Goal: Obtain resource: Download file/media

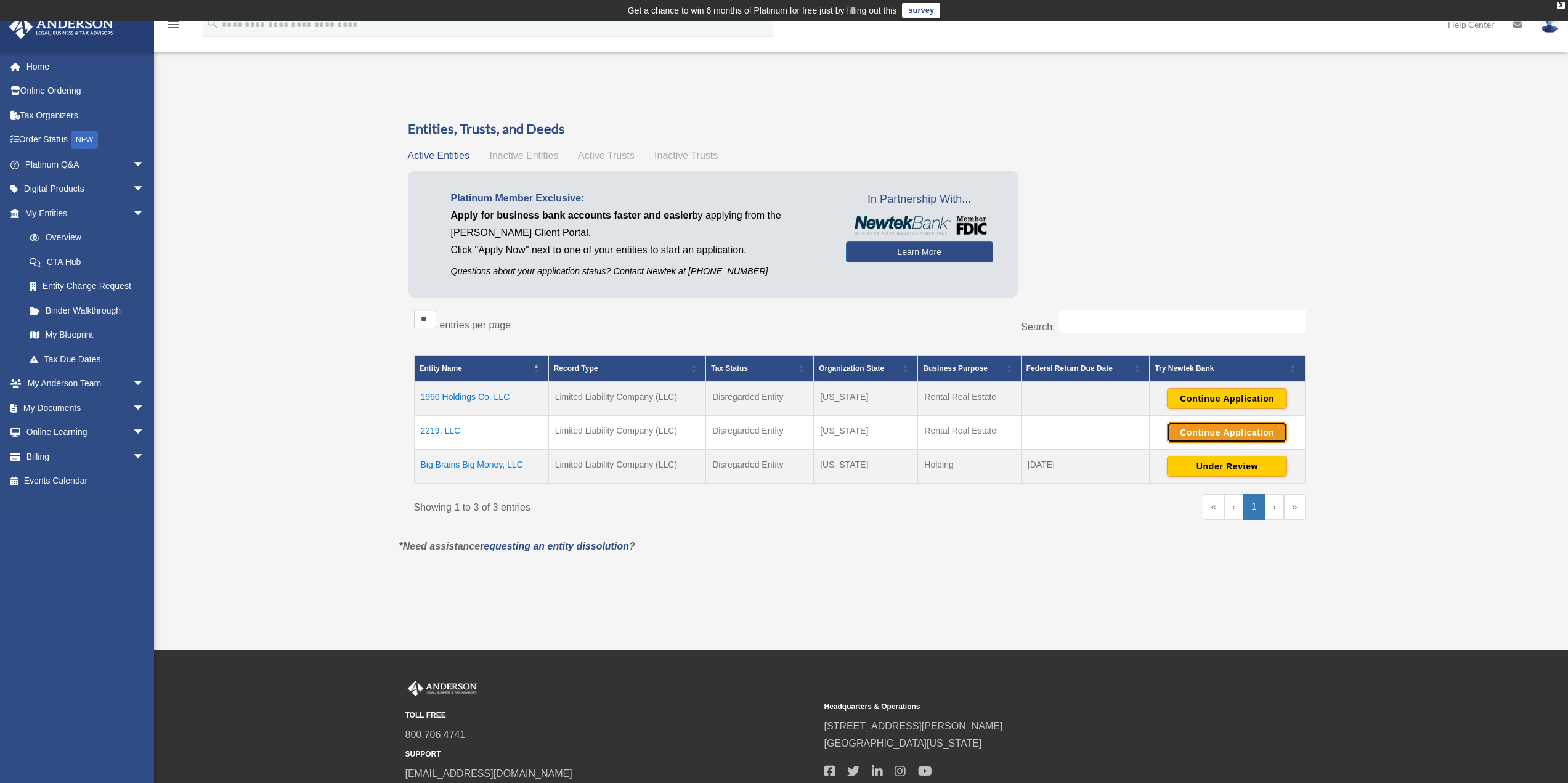
click at [1240, 437] on button "Continue Application" at bounding box center [1227, 432] width 120 height 21
click at [1183, 465] on button "Under Review" at bounding box center [1227, 467] width 120 height 21
click at [1249, 468] on button "Continue Application" at bounding box center [1227, 467] width 120 height 21
click at [1217, 431] on button "Continue Application" at bounding box center [1227, 432] width 120 height 21
click at [32, 73] on link "Home" at bounding box center [86, 66] width 155 height 25
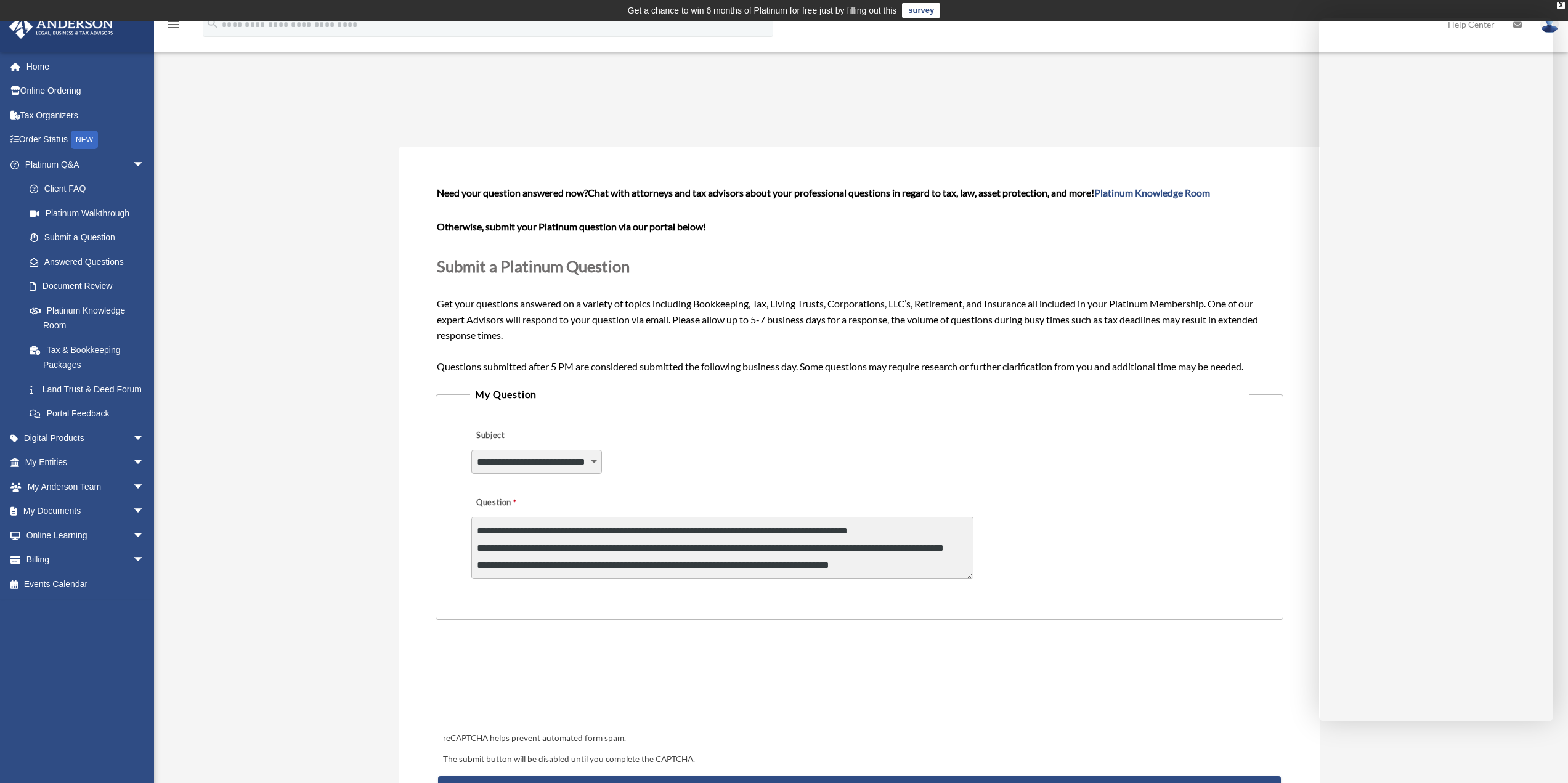
select select "******"
click at [55, 524] on link "My Documents arrow_drop_down" at bounding box center [86, 511] width 155 height 25
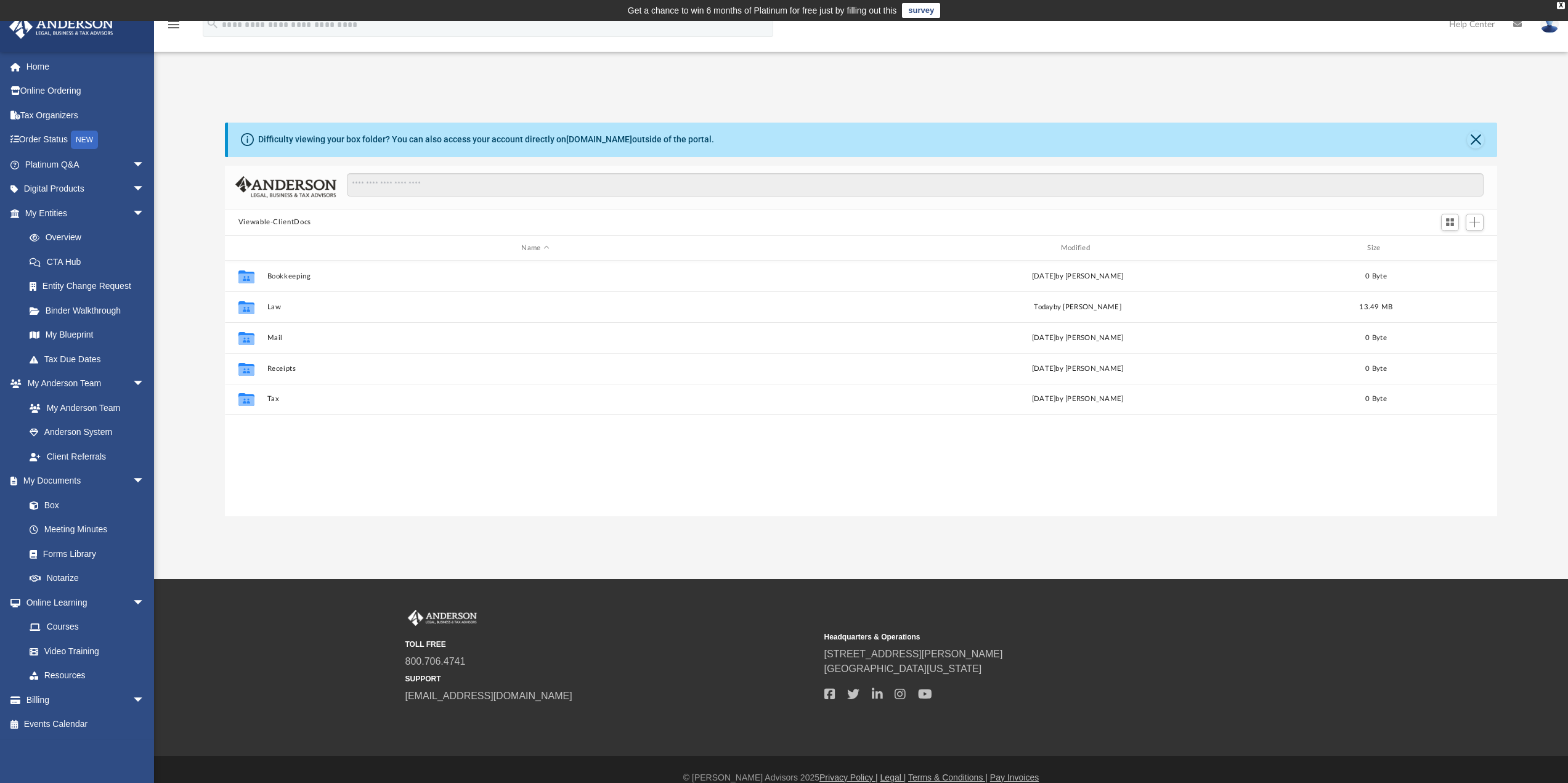
scroll to position [271, 1263]
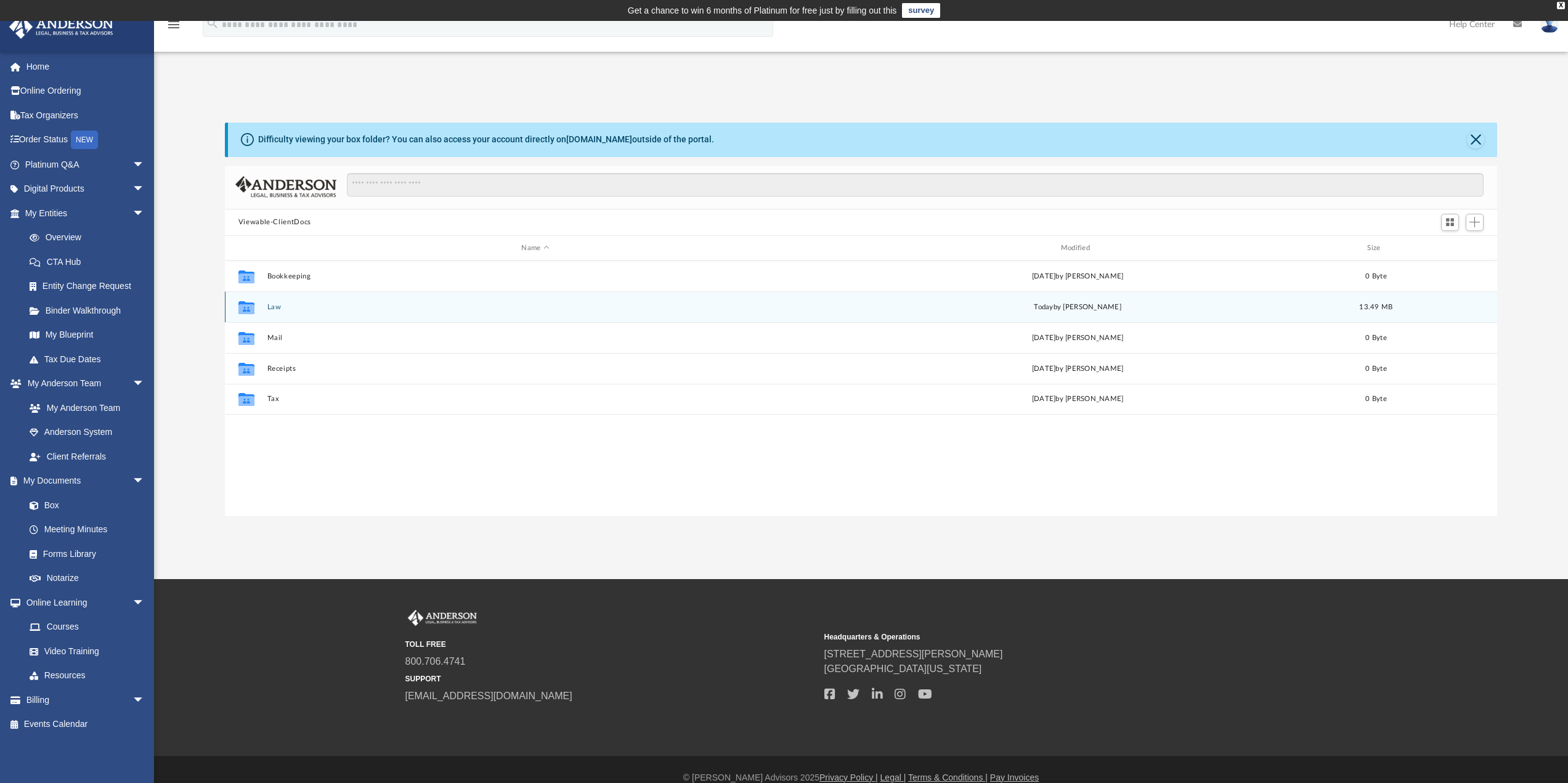
click at [279, 303] on button "Law" at bounding box center [535, 307] width 537 height 8
click at [286, 308] on button "2219, LLC" at bounding box center [535, 307] width 537 height 8
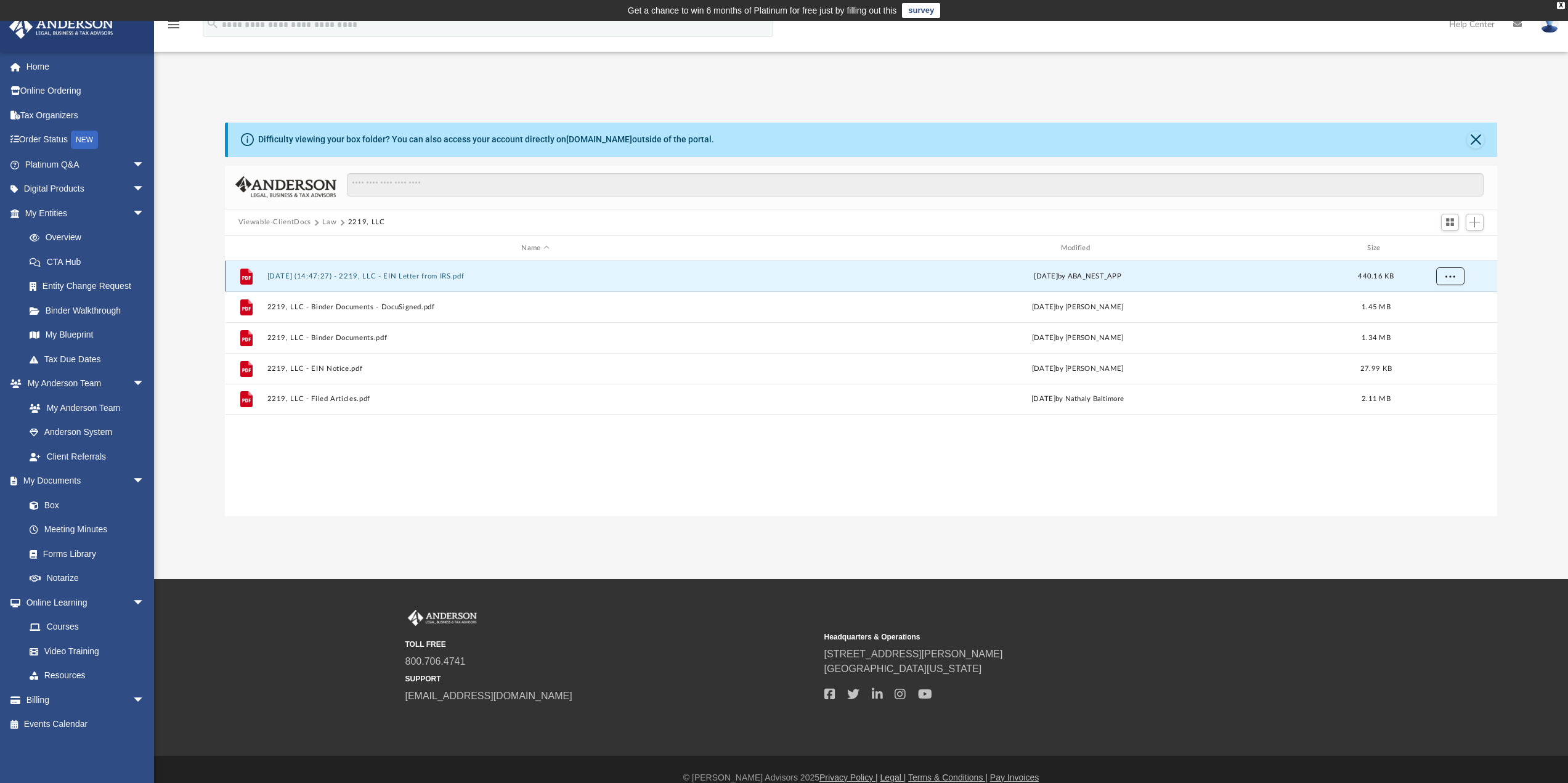
click at [1453, 279] on span "More options" at bounding box center [1450, 276] width 10 height 7
click at [1435, 322] on li "Download" at bounding box center [1439, 321] width 36 height 13
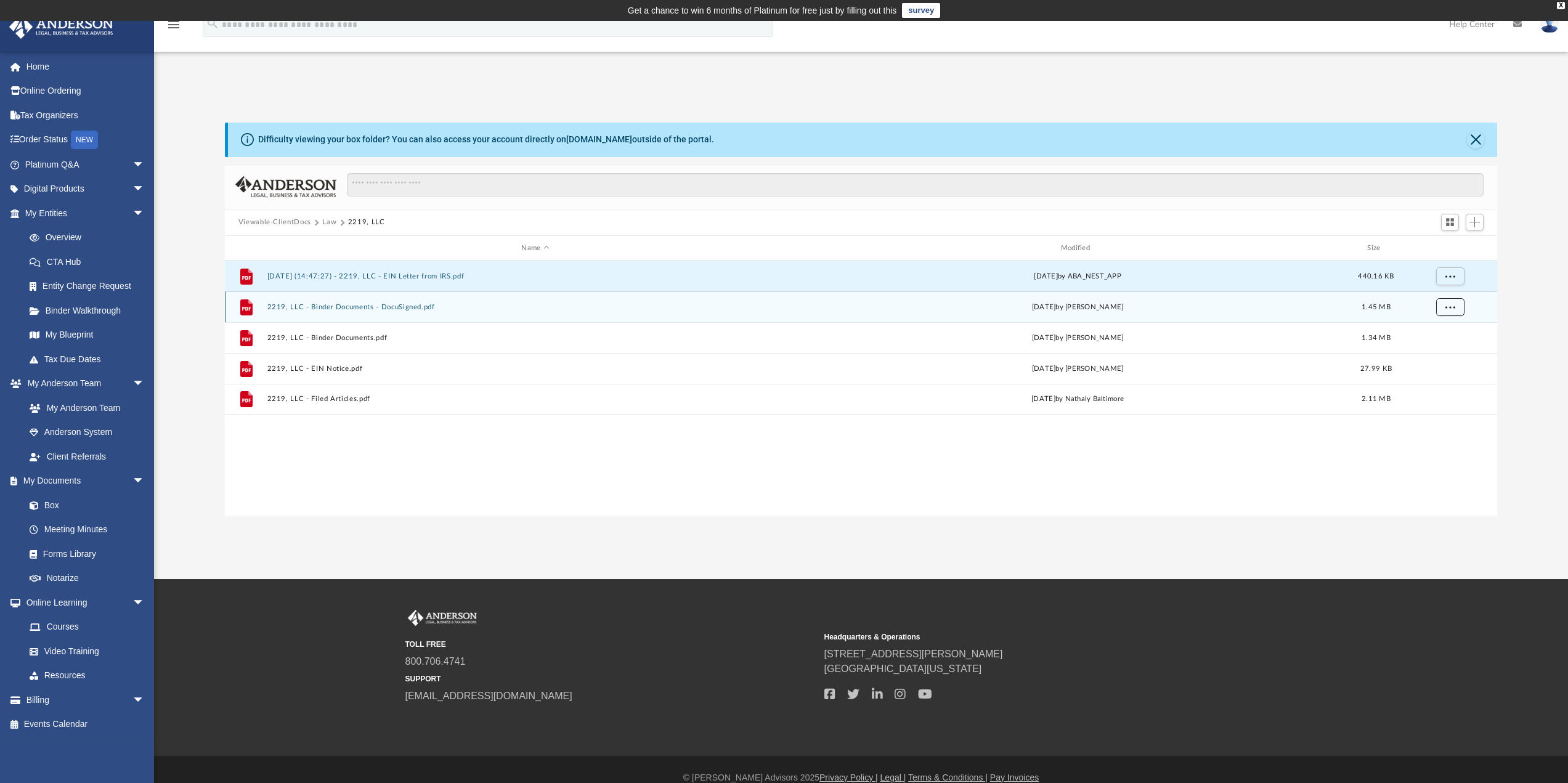
click at [1453, 308] on span "More options" at bounding box center [1450, 307] width 10 height 7
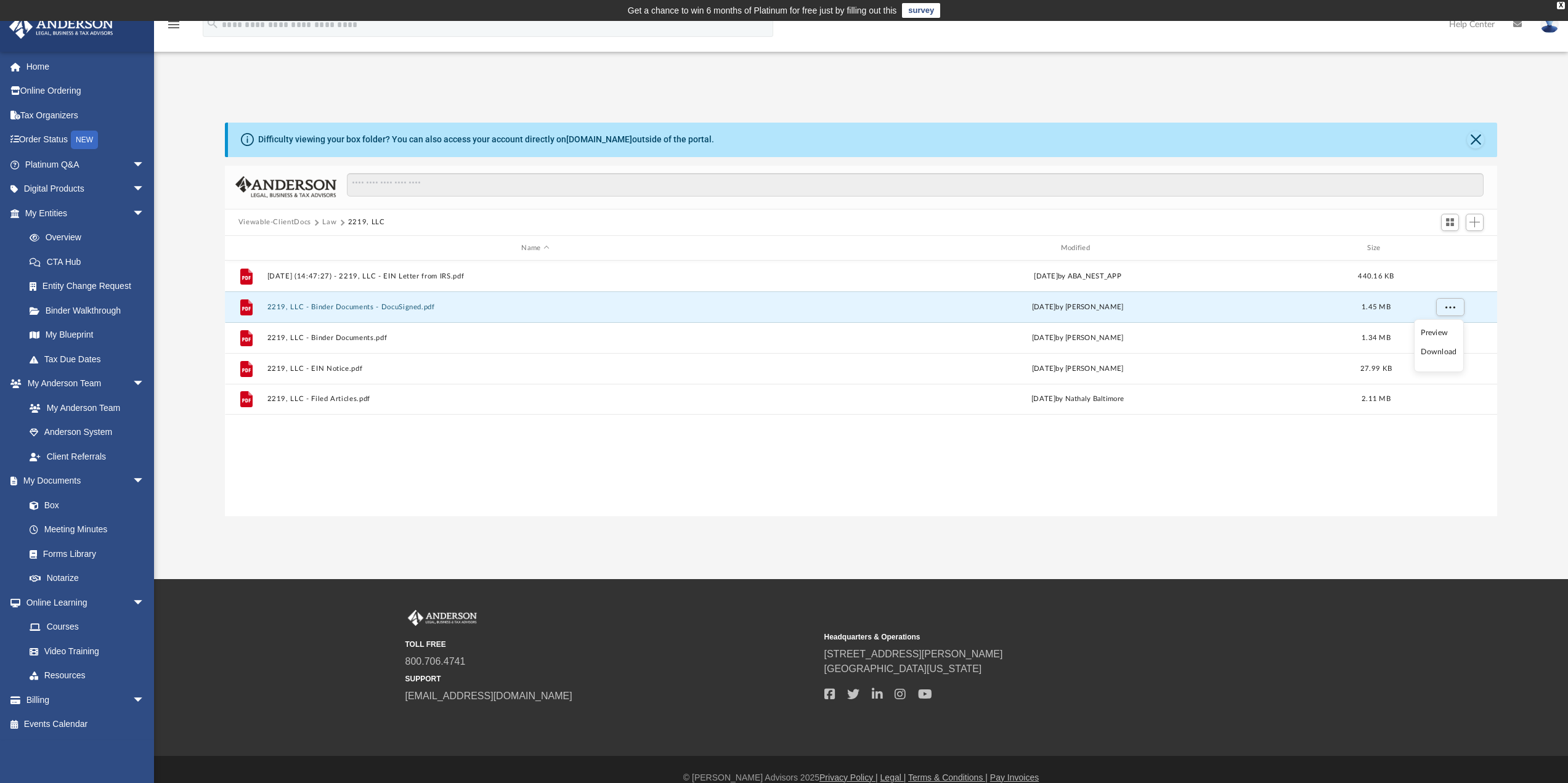
click at [1441, 354] on li "Download" at bounding box center [1439, 352] width 36 height 13
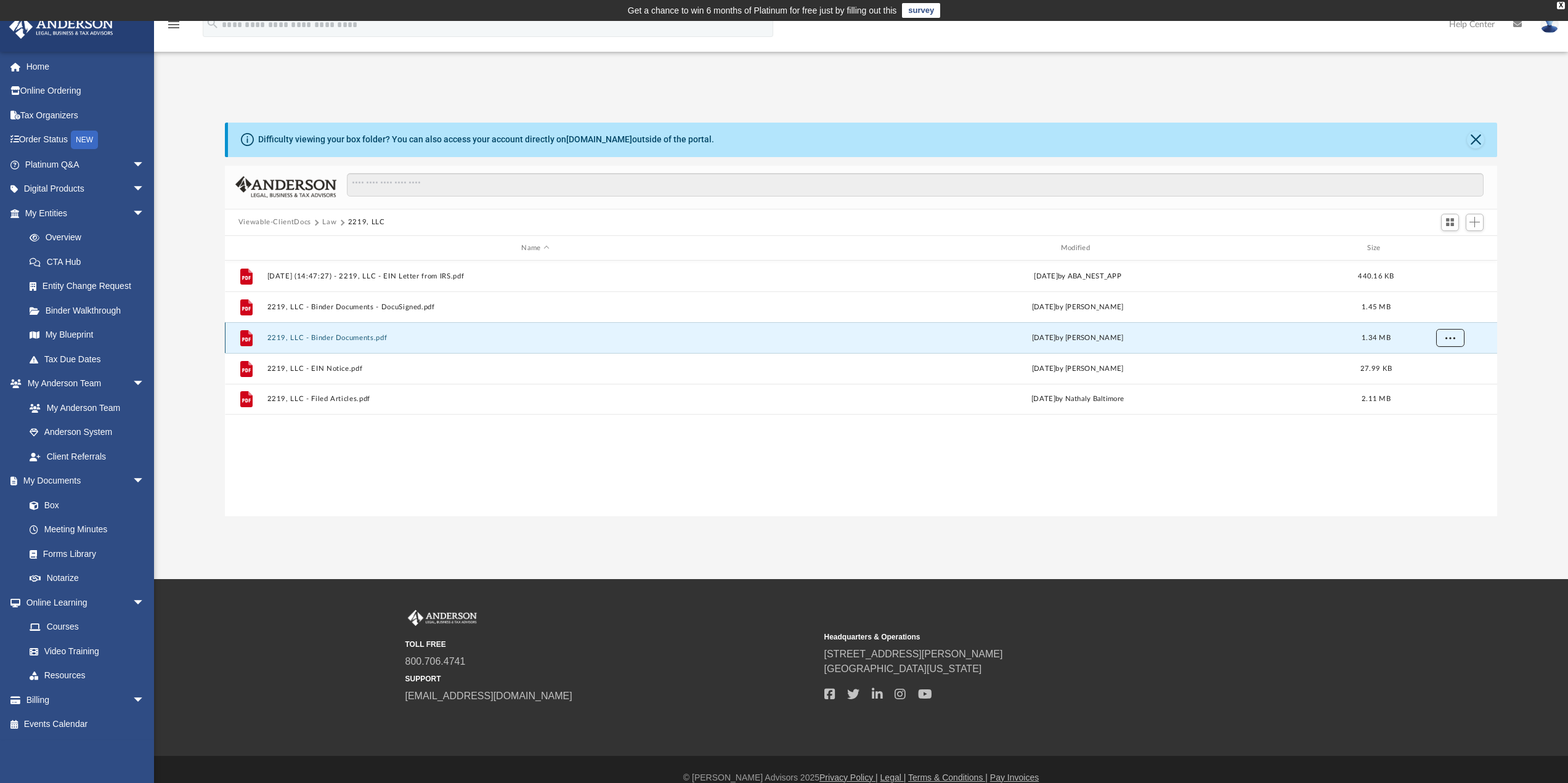
click at [1446, 341] on button "More options" at bounding box center [1450, 338] width 29 height 19
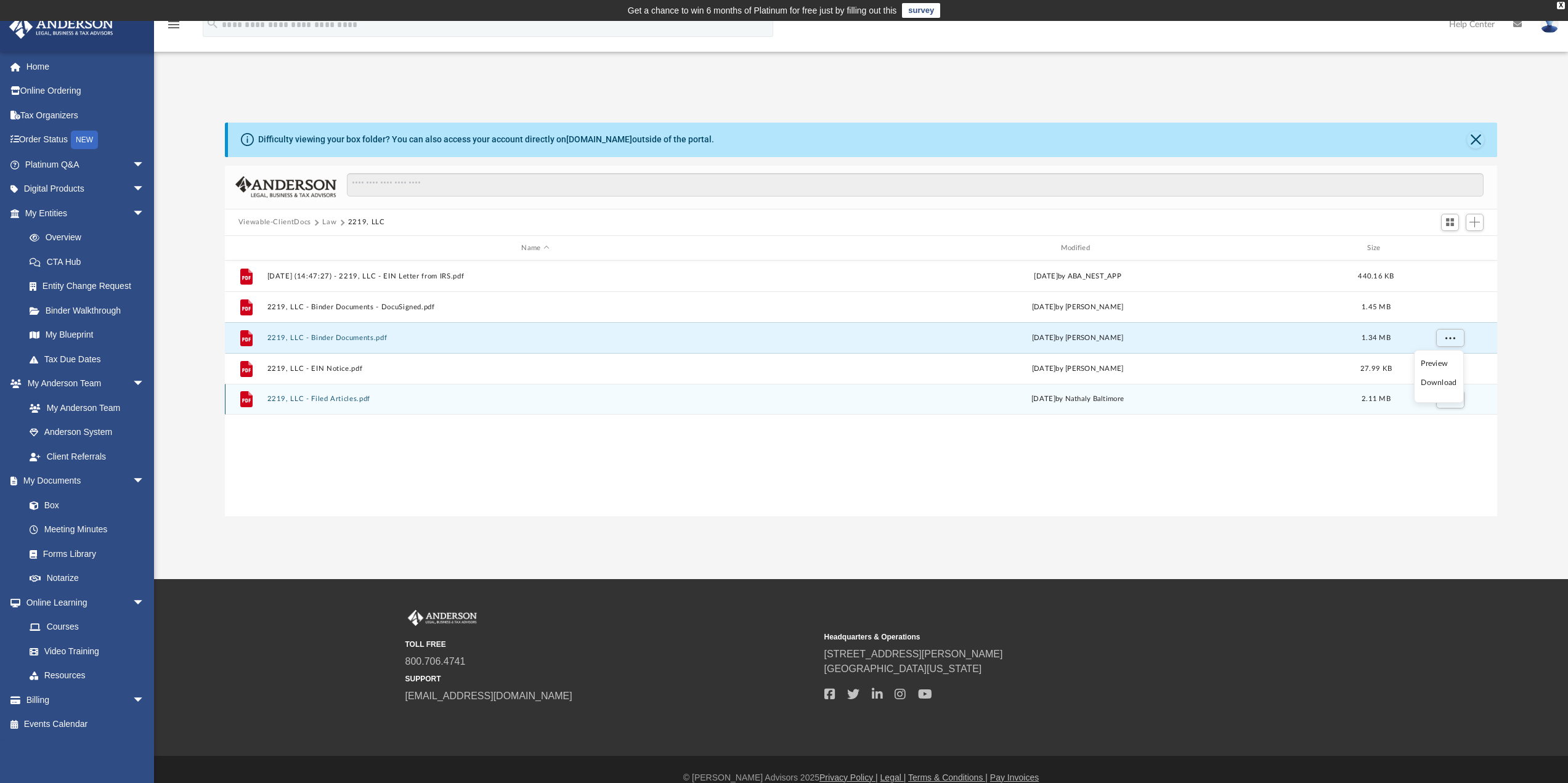
click at [1437, 384] on li "Download" at bounding box center [1439, 383] width 36 height 13
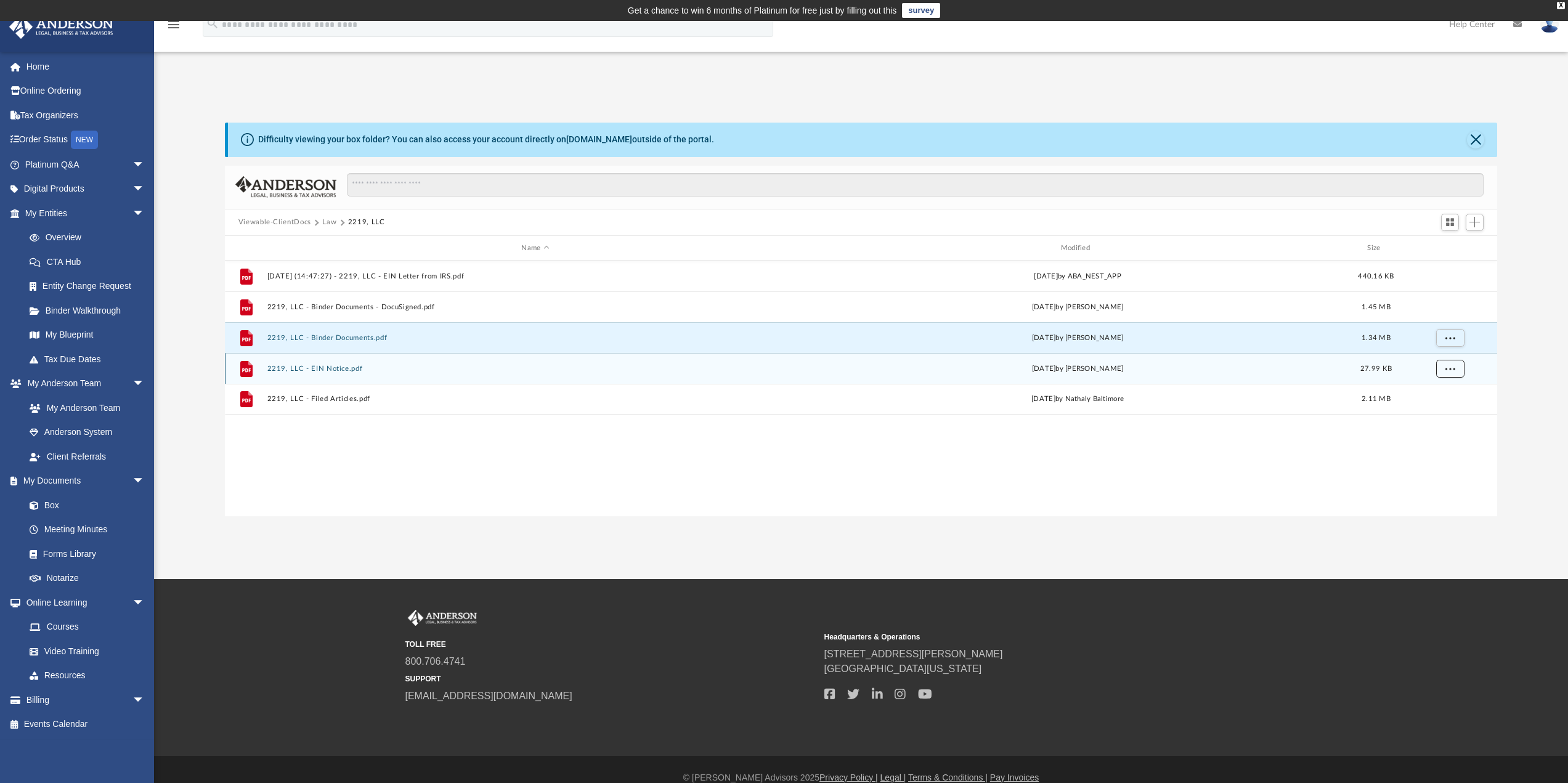
click at [1449, 372] on button "More options" at bounding box center [1450, 369] width 29 height 19
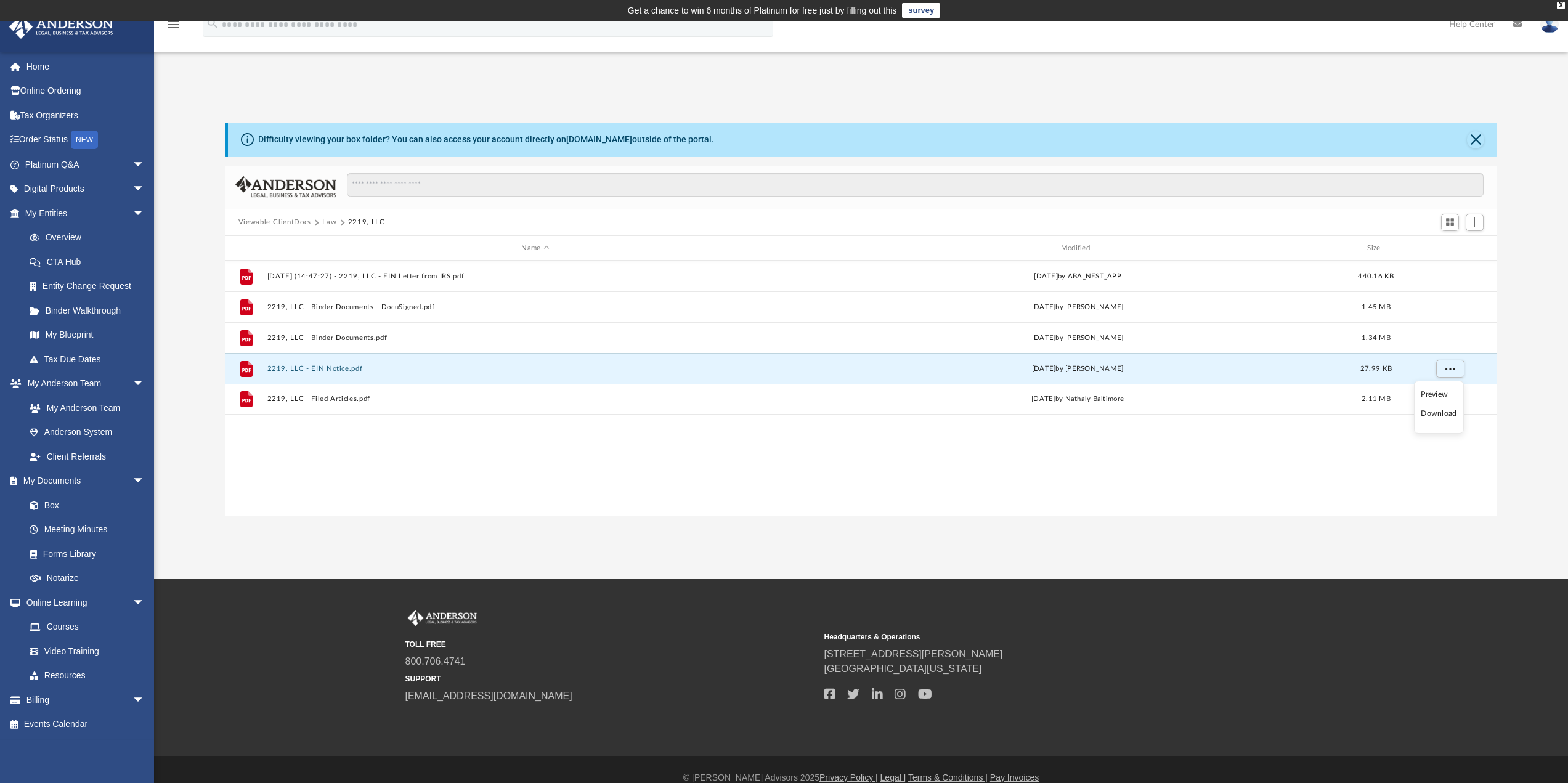
click at [1443, 414] on li "Download" at bounding box center [1439, 413] width 36 height 13
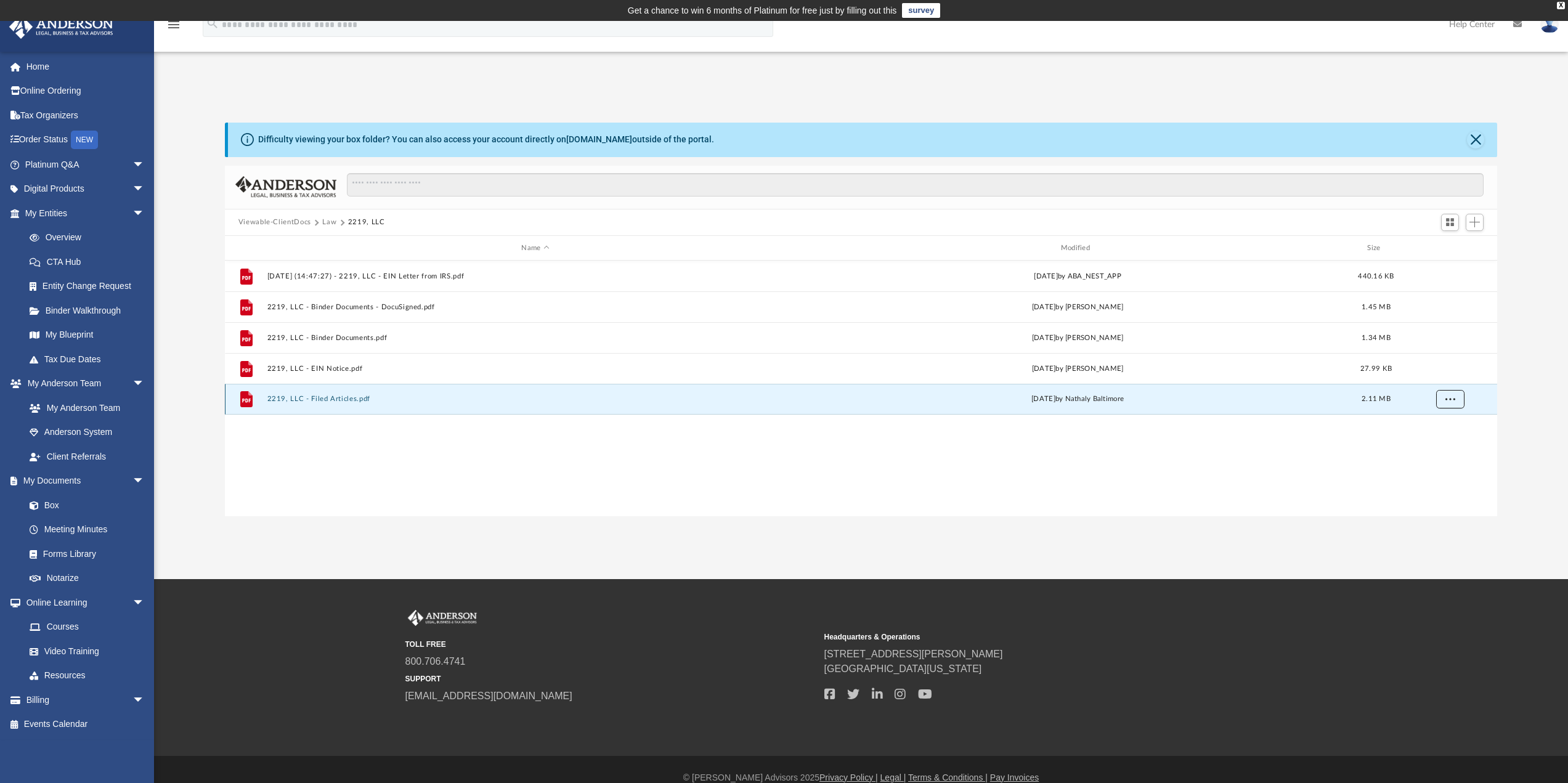
click at [1449, 404] on button "More options" at bounding box center [1450, 400] width 29 height 19
click at [1444, 445] on li "Download" at bounding box center [1439, 444] width 36 height 13
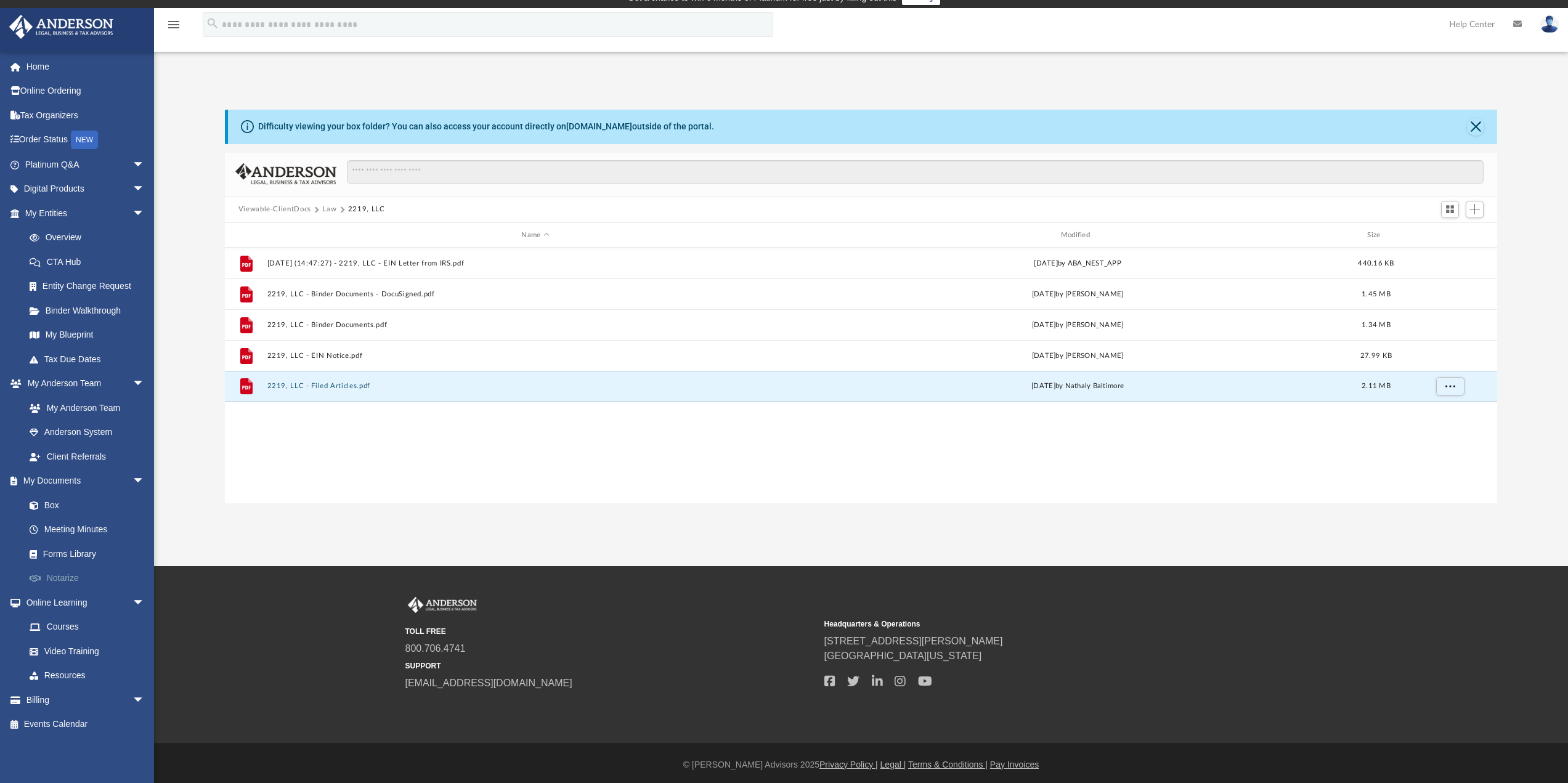
scroll to position [17, 0]
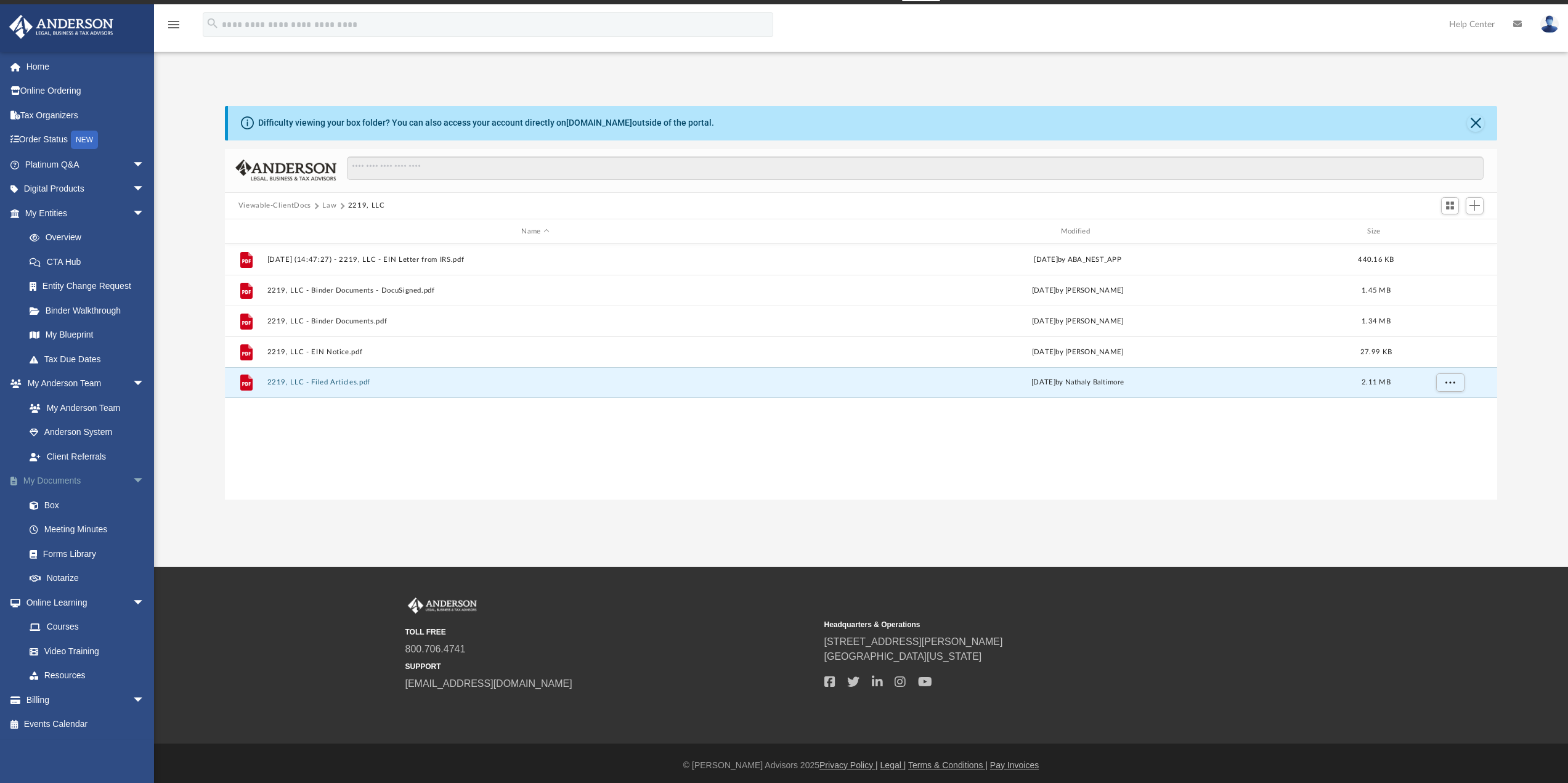
click at [57, 479] on link "My Documents arrow_drop_down" at bounding box center [86, 481] width 155 height 25
click at [133, 483] on span "arrow_drop_down" at bounding box center [145, 481] width 25 height 25
click at [133, 483] on span "arrow_drop_up" at bounding box center [145, 481] width 25 height 25
click at [52, 65] on link "Home" at bounding box center [86, 66] width 155 height 25
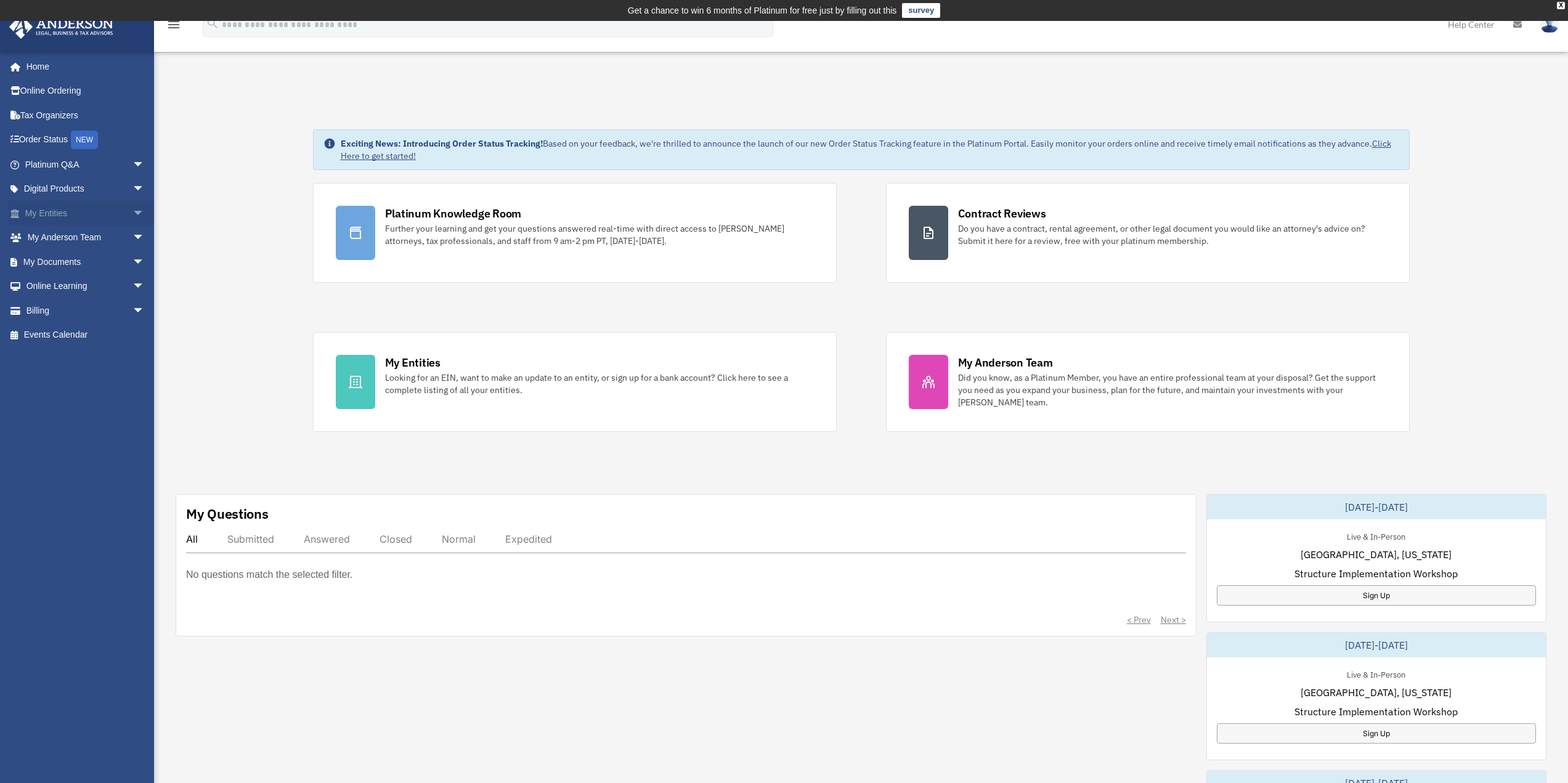
click at [51, 211] on link "My Entities arrow_drop_down" at bounding box center [86, 213] width 155 height 25
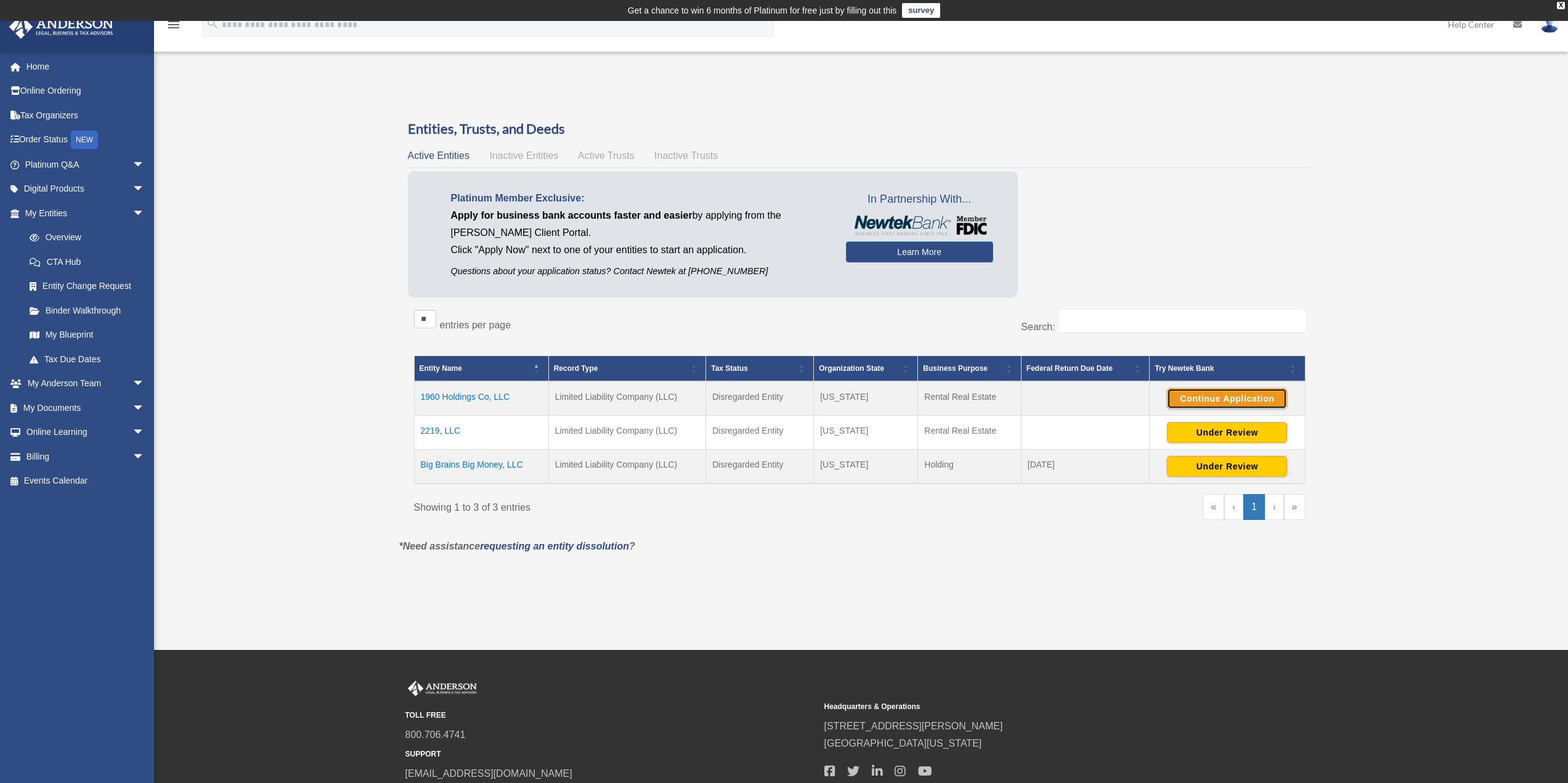
click at [1188, 392] on button "Continue Application" at bounding box center [1227, 399] width 120 height 21
click at [45, 69] on link "Home" at bounding box center [86, 66] width 155 height 25
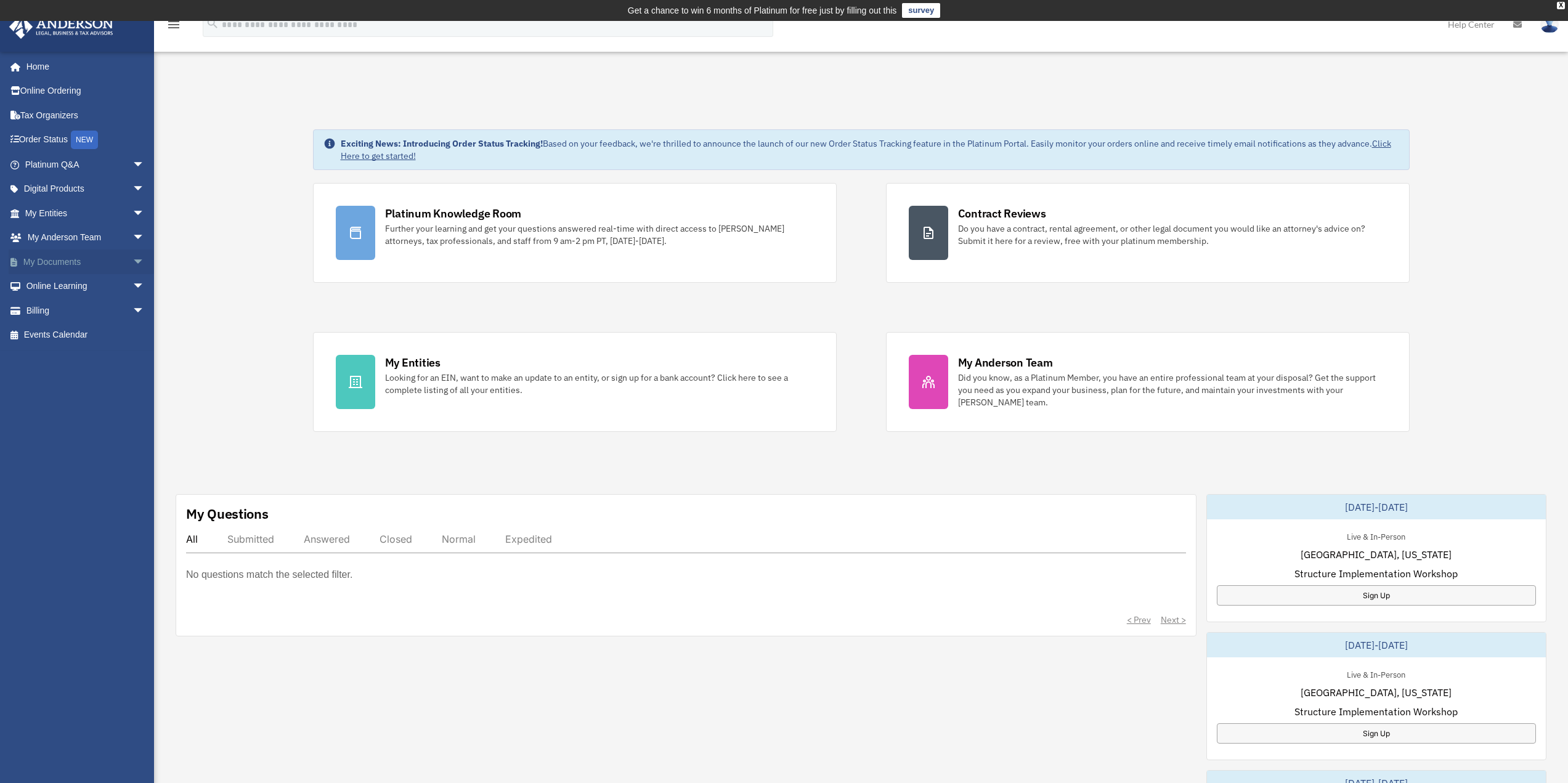
click at [50, 263] on link "My Documents arrow_drop_down" at bounding box center [86, 262] width 155 height 25
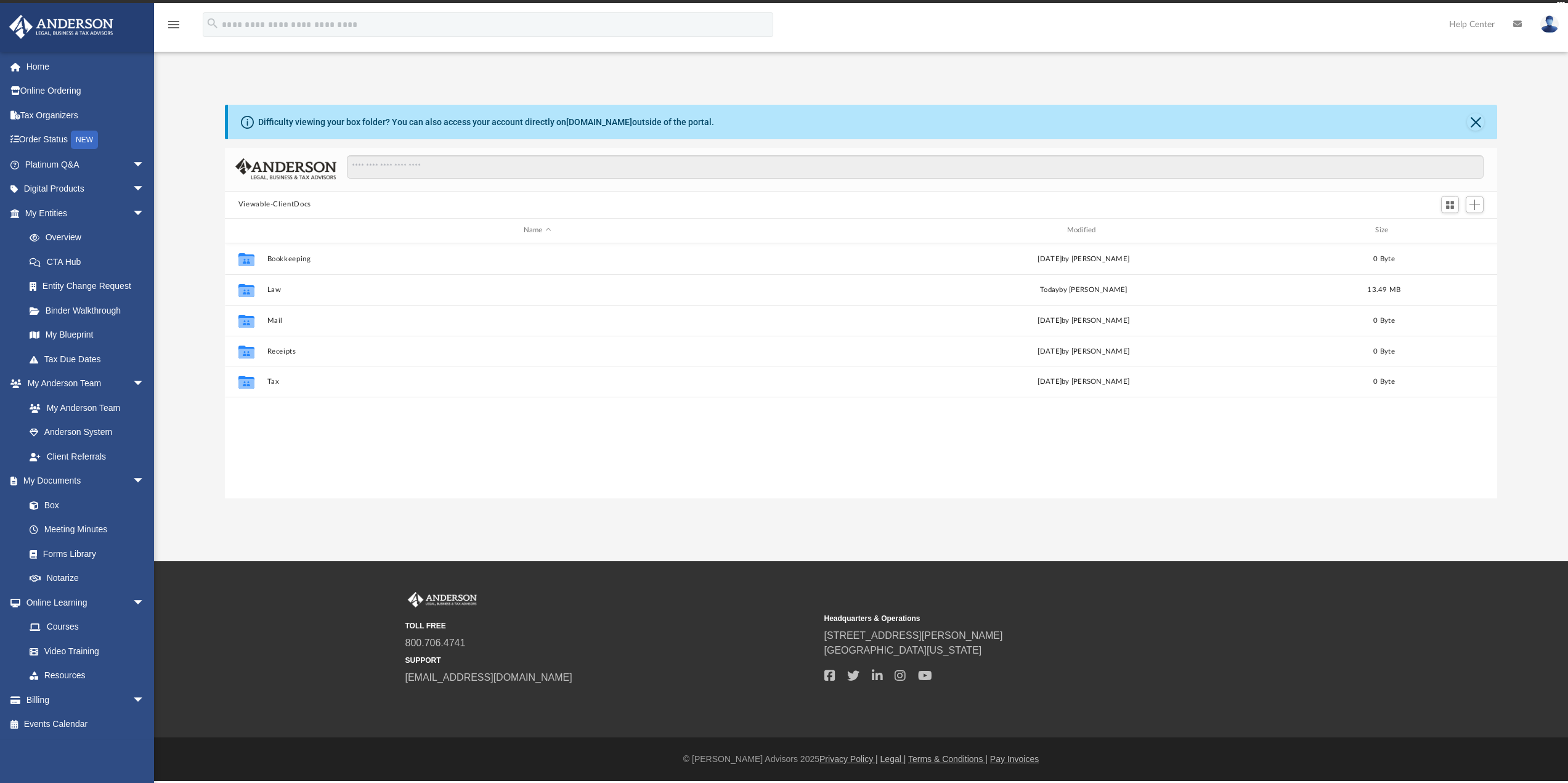
scroll to position [271, 1263]
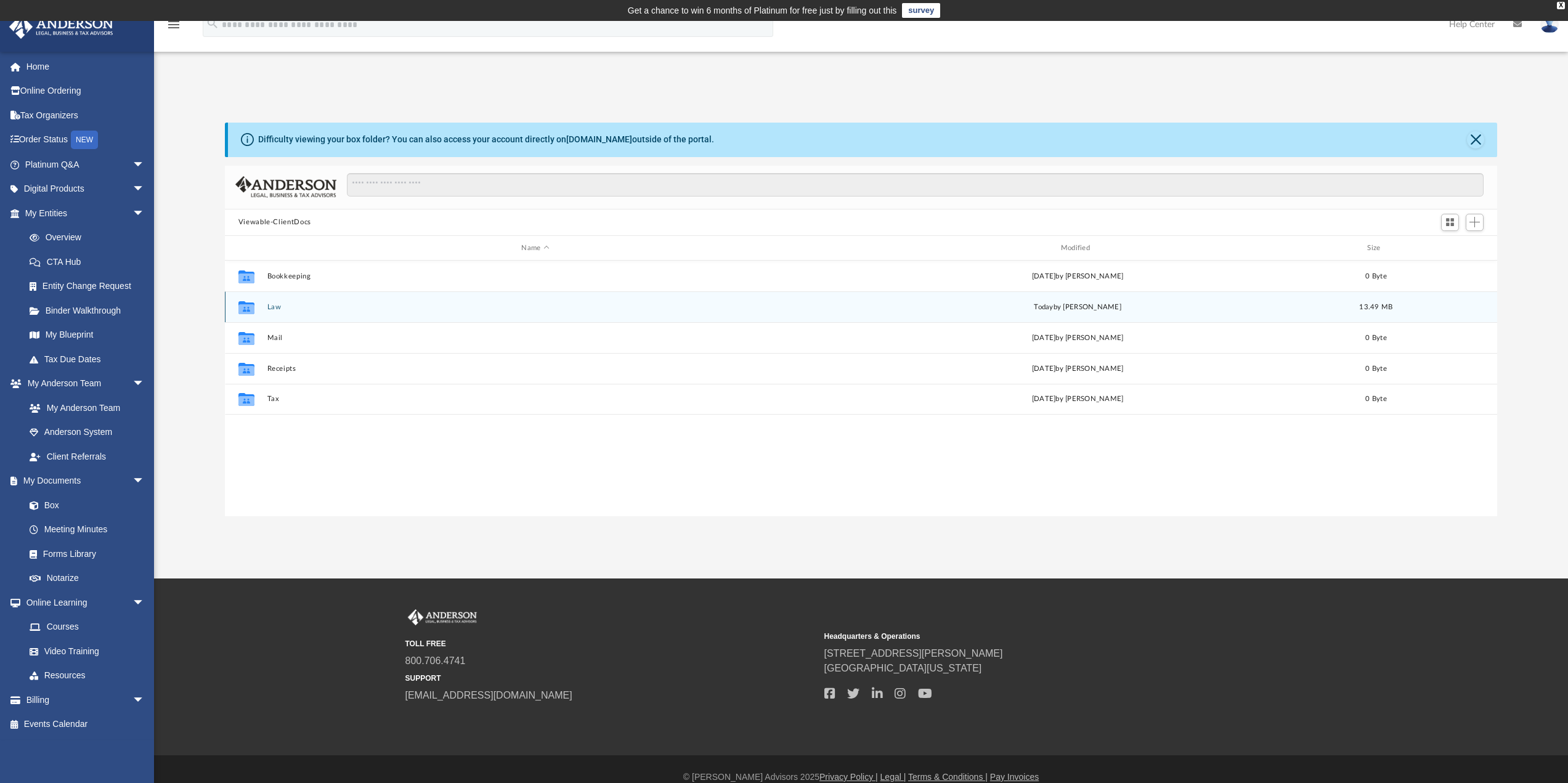
click at [272, 306] on button "Law" at bounding box center [535, 307] width 537 height 8
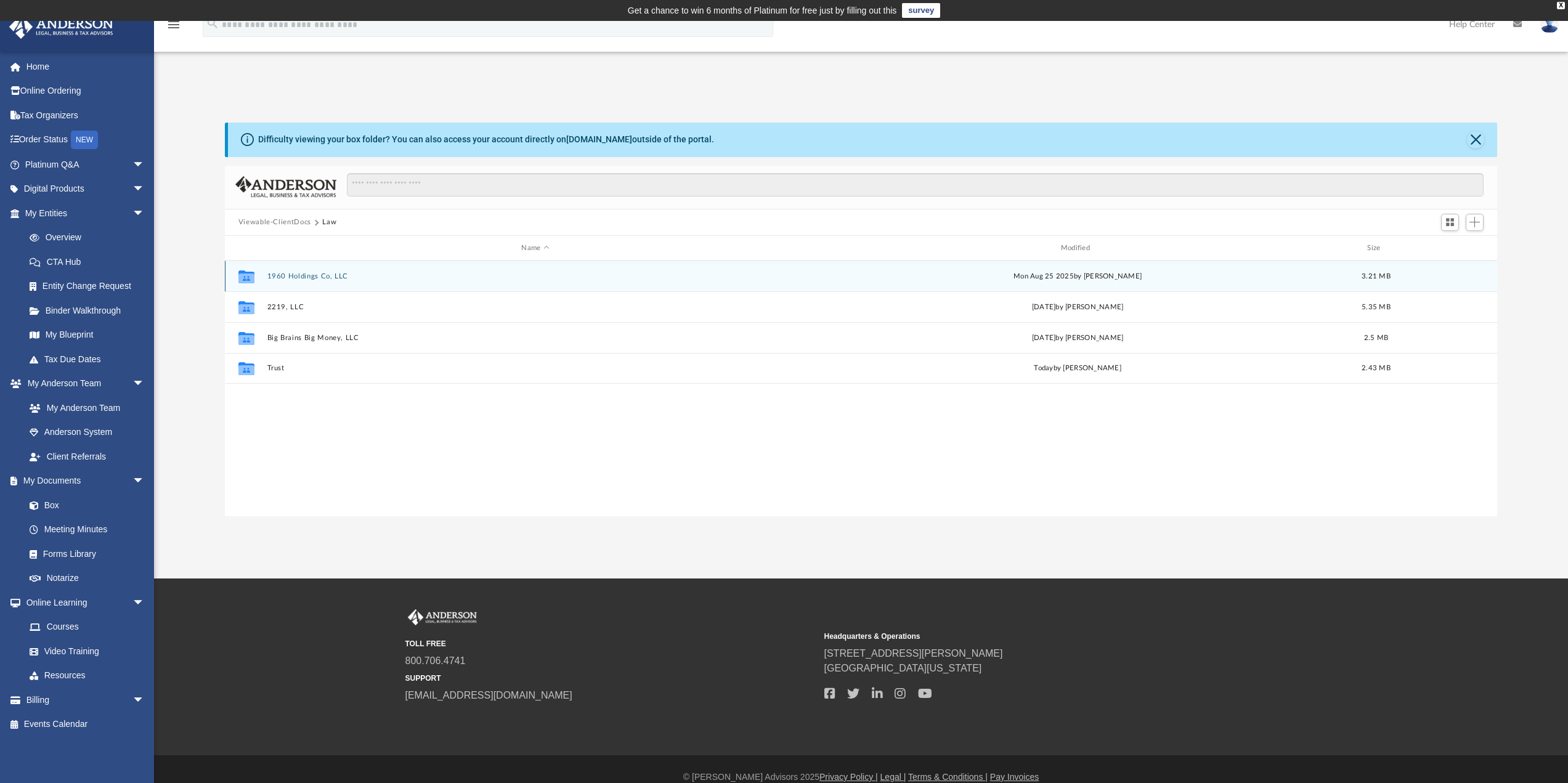
click at [321, 276] on button "1960 Holdings Co, LLC" at bounding box center [535, 276] width 537 height 8
click at [1453, 285] on button "More options" at bounding box center [1450, 277] width 29 height 19
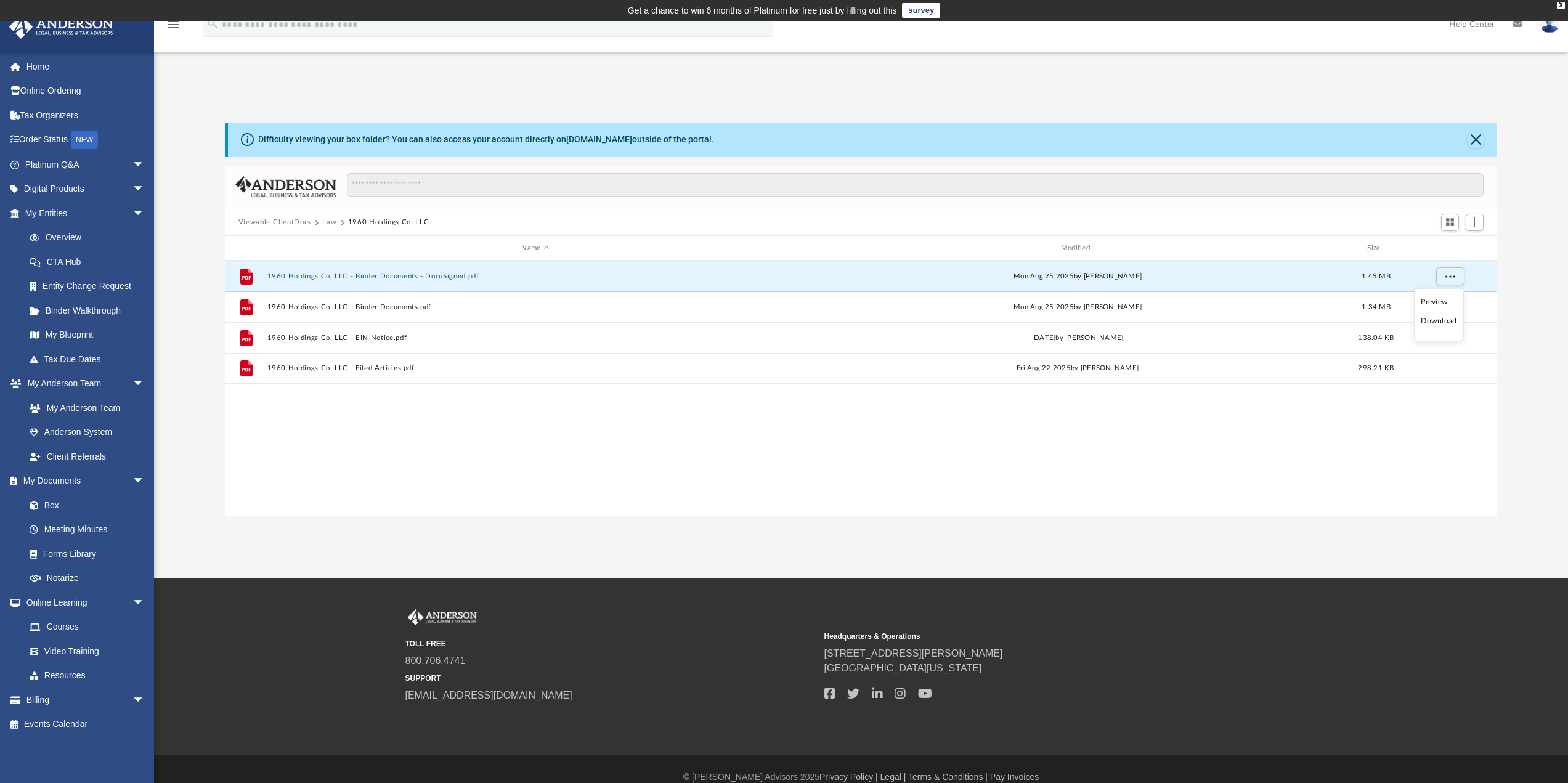
click at [1449, 323] on li "Download" at bounding box center [1439, 321] width 36 height 13
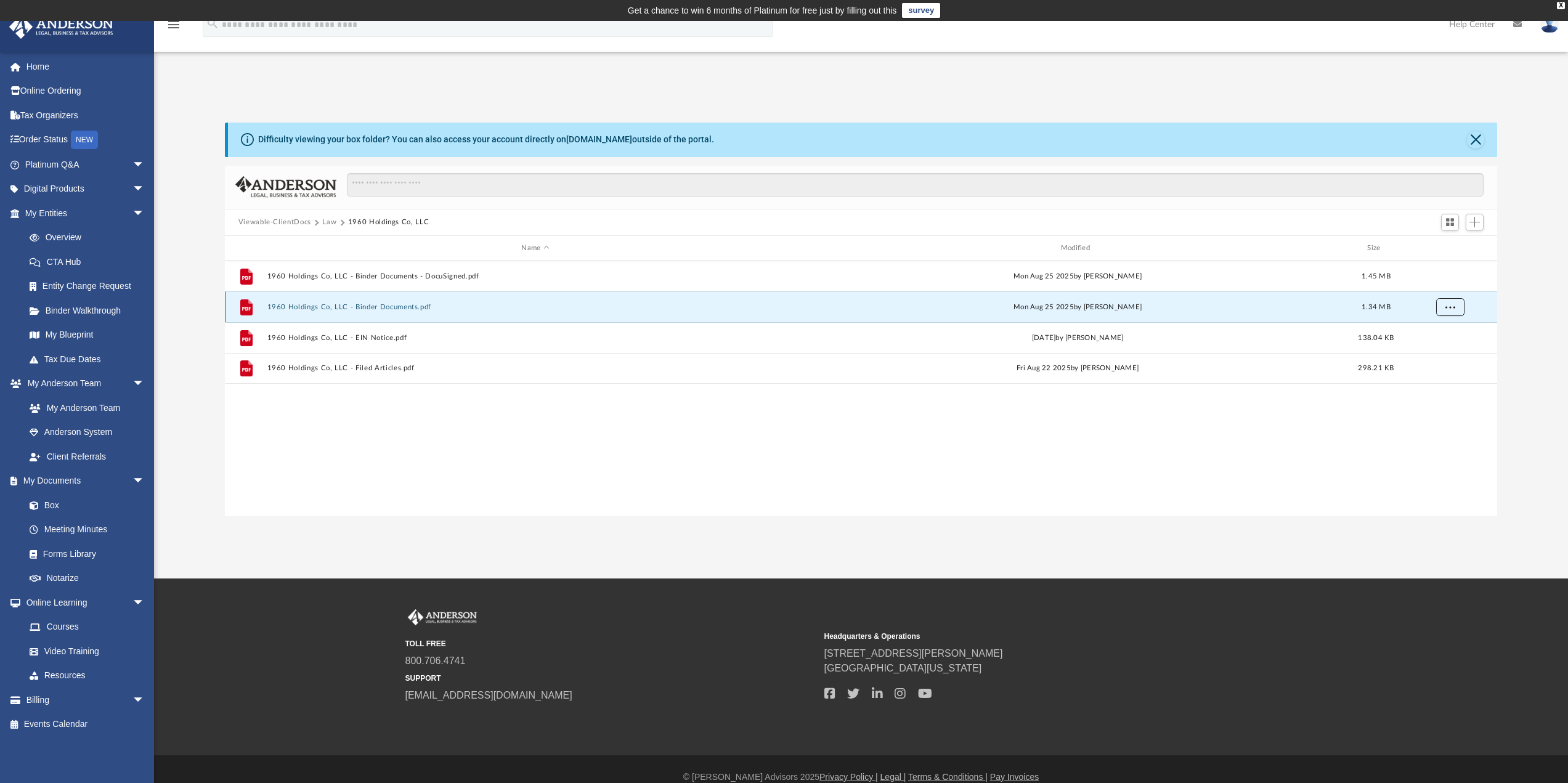
click at [1446, 310] on span "More options" at bounding box center [1450, 307] width 10 height 7
click at [1439, 351] on li "Download" at bounding box center [1439, 352] width 36 height 13
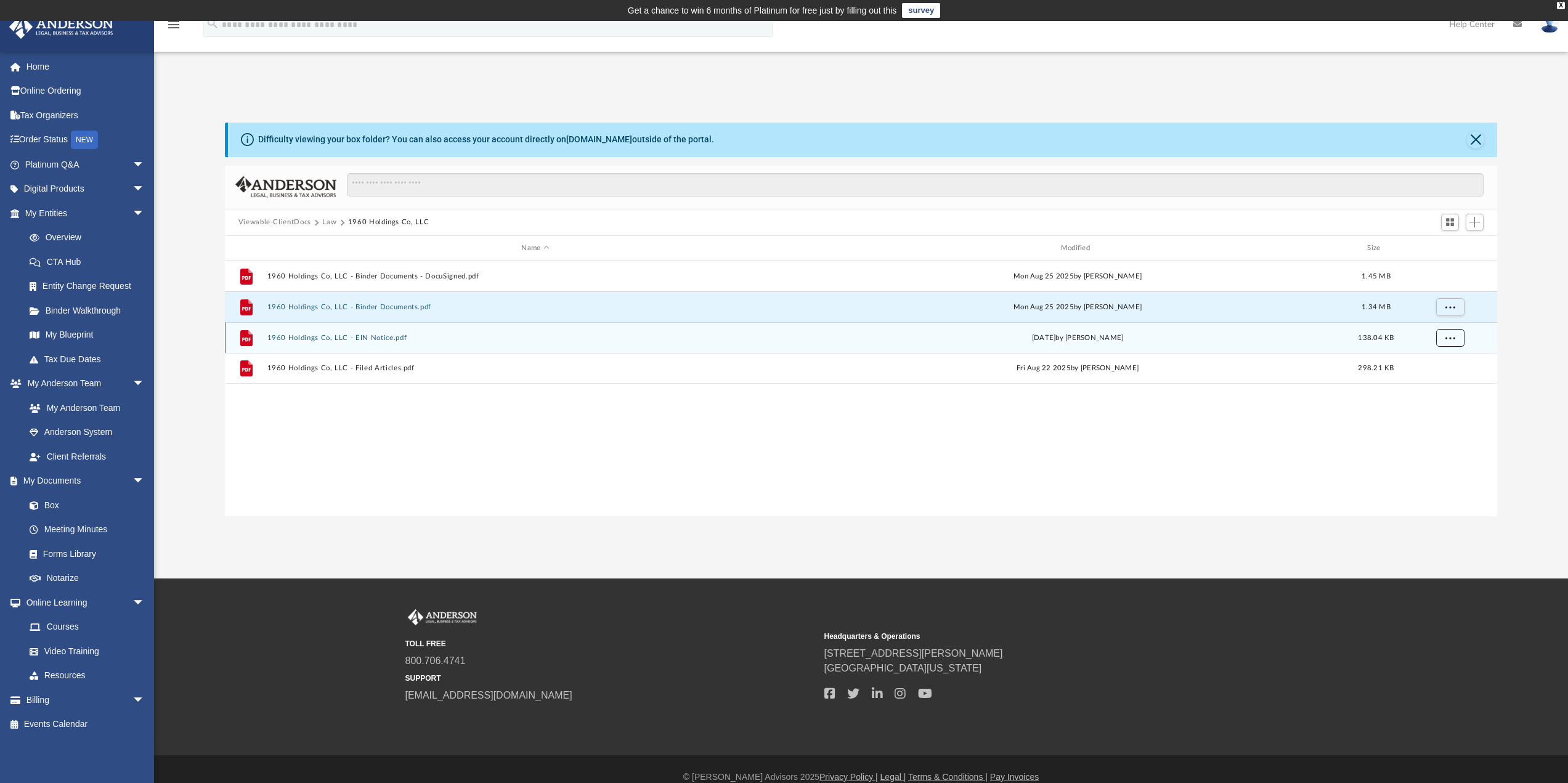
click at [1452, 341] on button "More options" at bounding box center [1450, 338] width 29 height 19
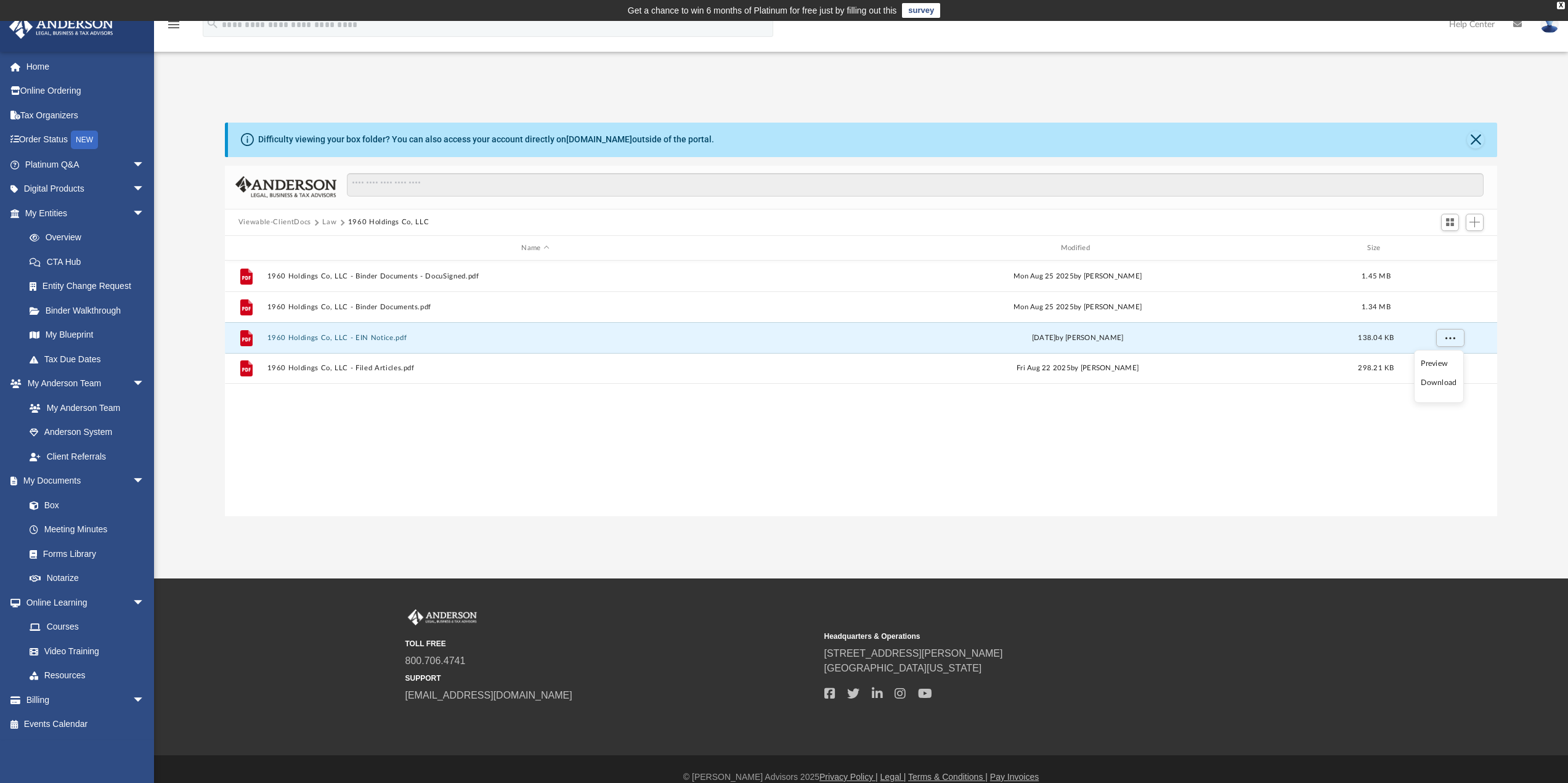
click at [1445, 384] on li "Download" at bounding box center [1439, 383] width 36 height 13
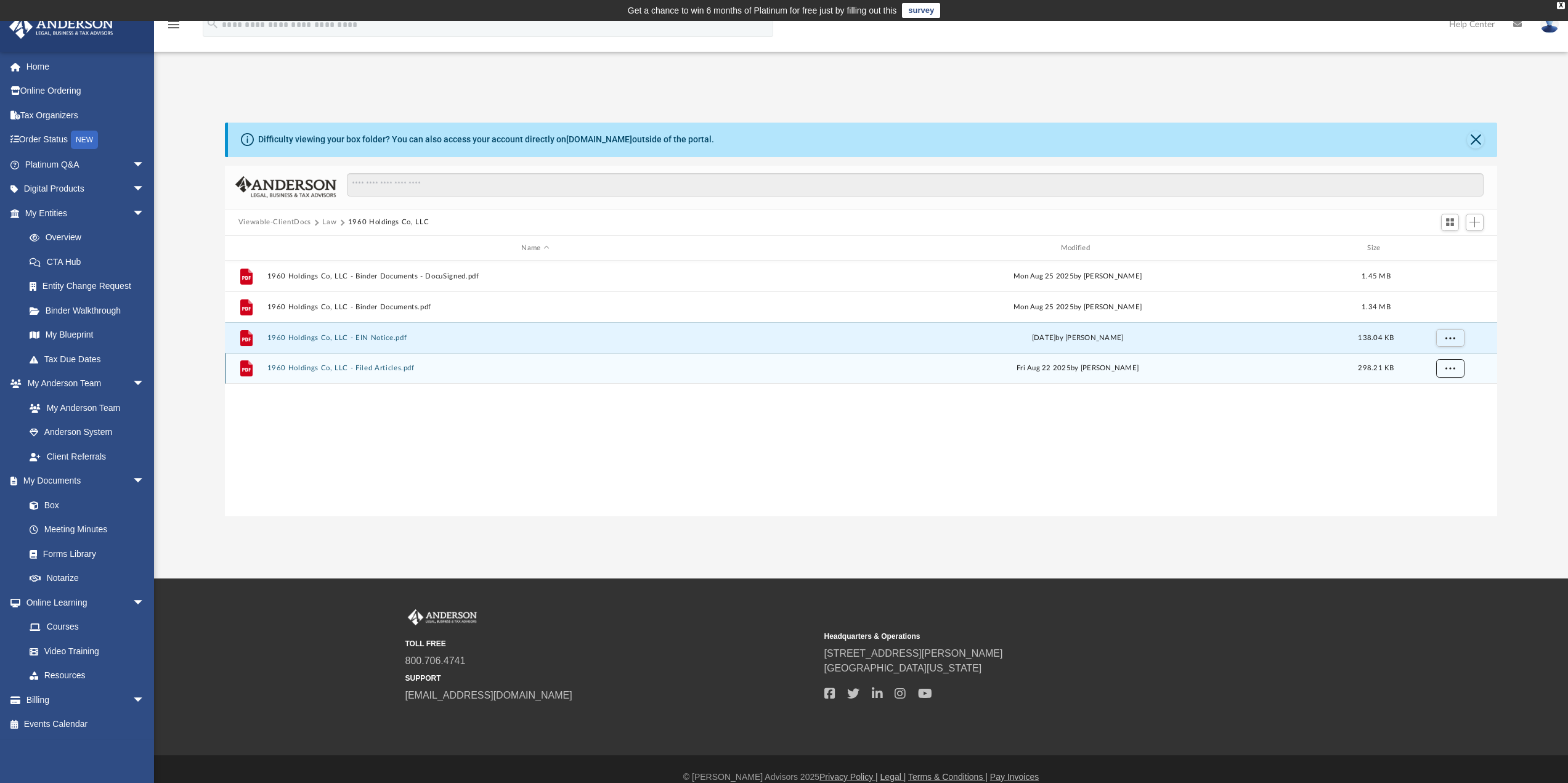
click at [1446, 366] on span "More options" at bounding box center [1450, 368] width 10 height 7
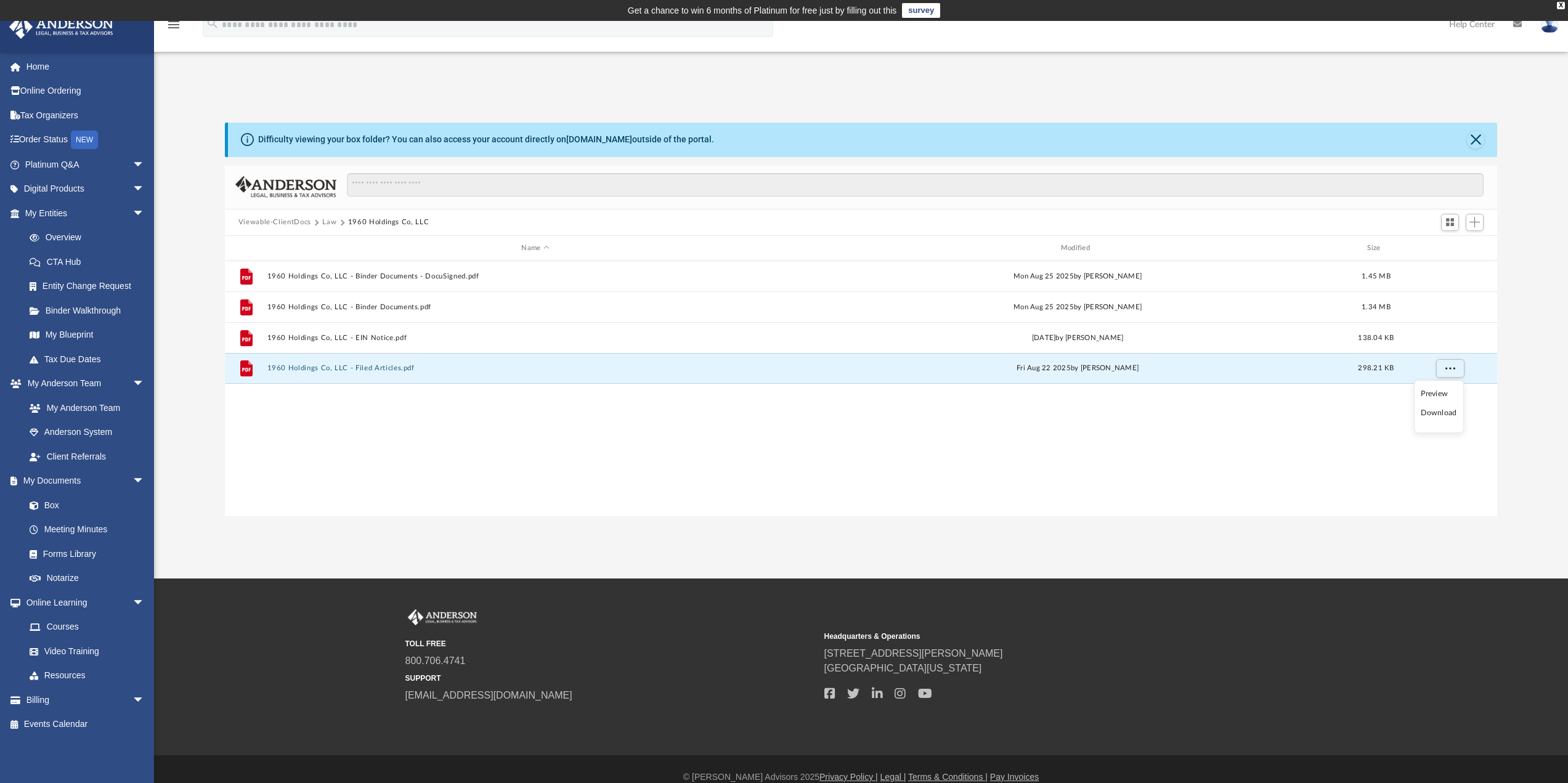
click at [1433, 411] on li "Download" at bounding box center [1439, 413] width 36 height 13
click at [229, 466] on div "File 1960 Holdings Co, LLC - Binder Documents - DocuSigned.pdf Mon Aug 25 2025 …" at bounding box center [861, 388] width 1273 height 255
click at [33, 167] on link "Platinum Q&A arrow_drop_down" at bounding box center [86, 164] width 155 height 25
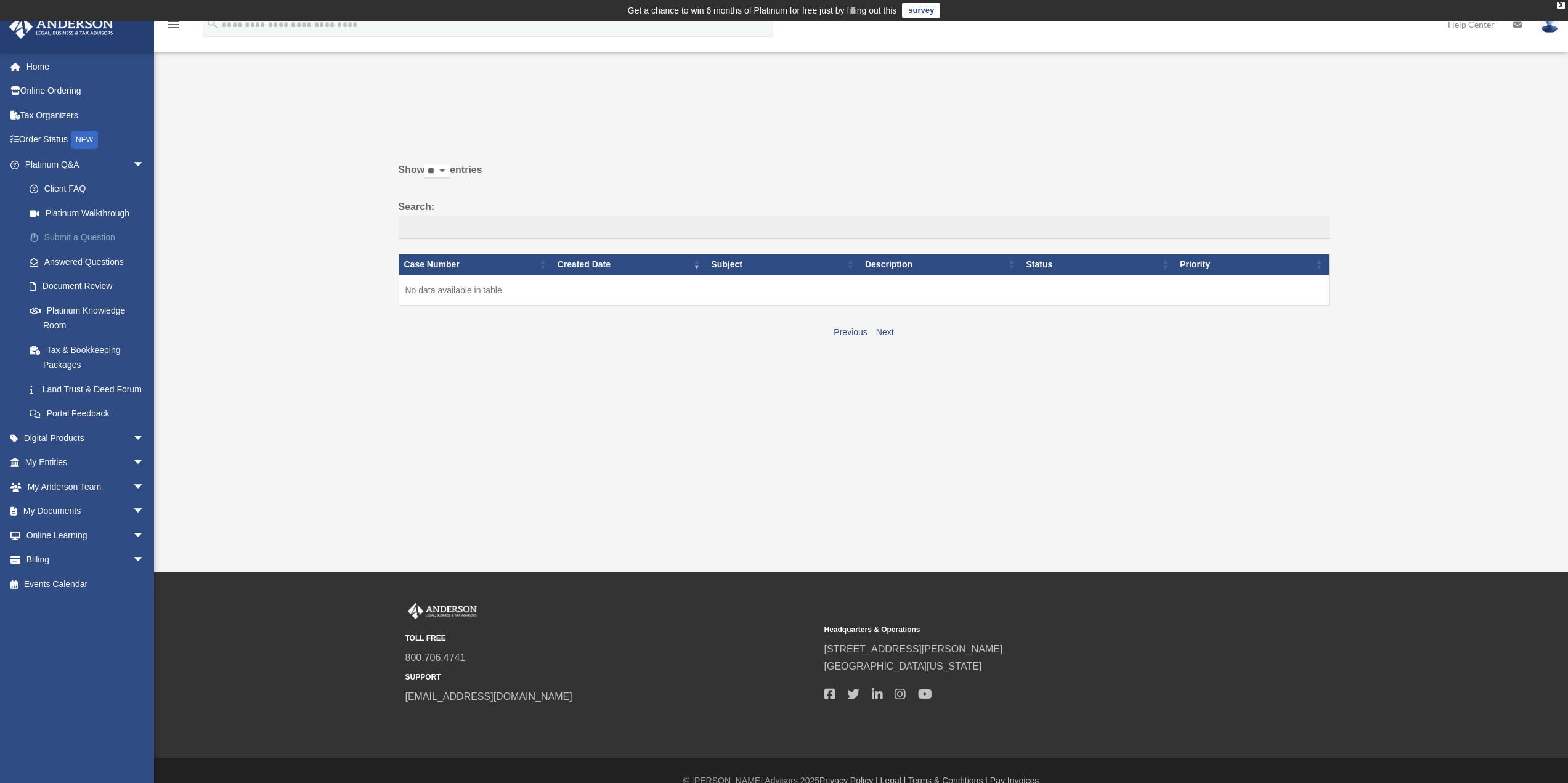
click at [89, 238] on link "Submit a Question" at bounding box center [90, 238] width 146 height 25
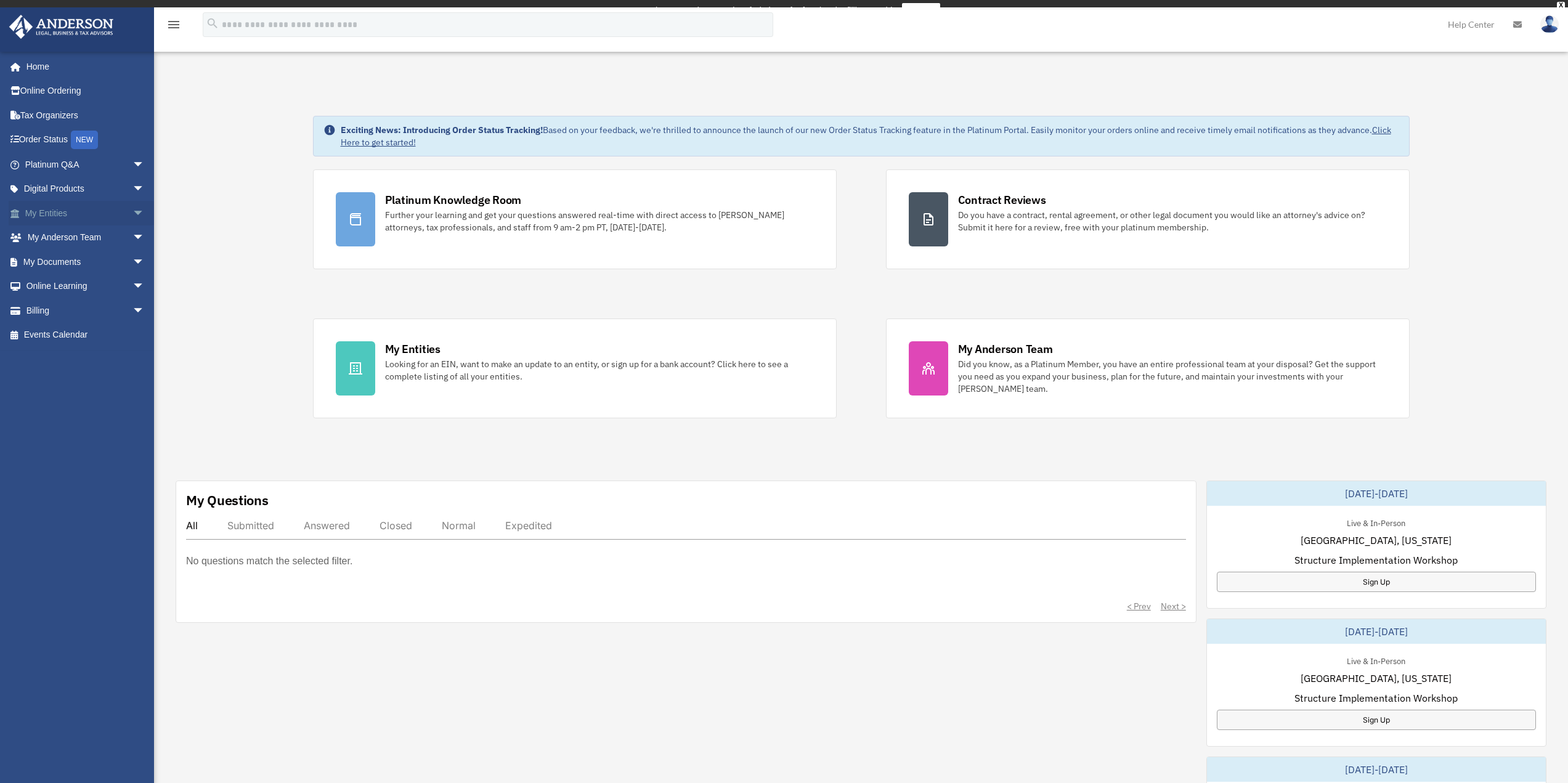
click at [40, 214] on link "My Entities arrow_drop_down" at bounding box center [86, 213] width 155 height 25
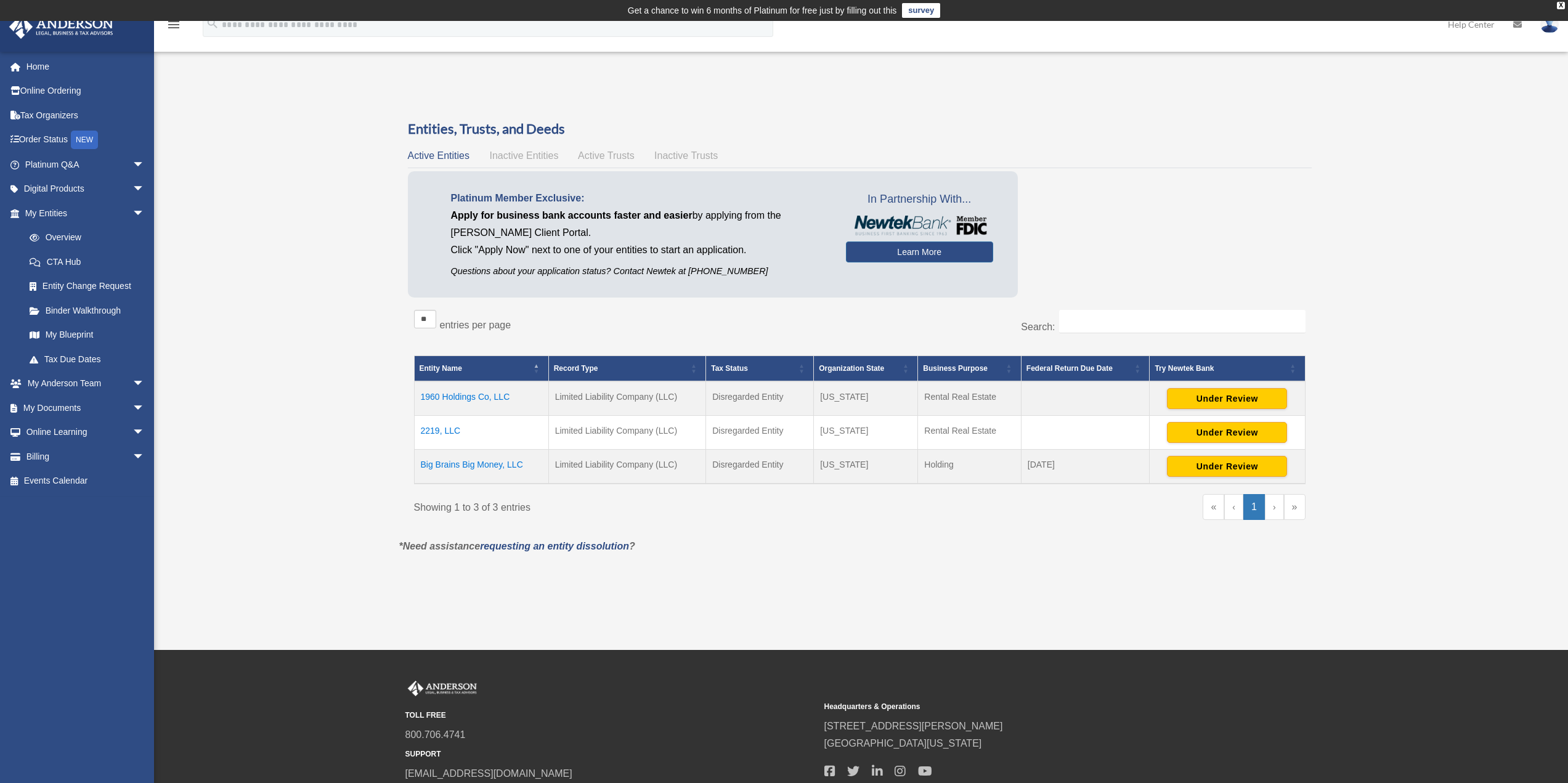
click at [1275, 516] on link "›" at bounding box center [1275, 507] width 19 height 26
